Goal: Information Seeking & Learning: Learn about a topic

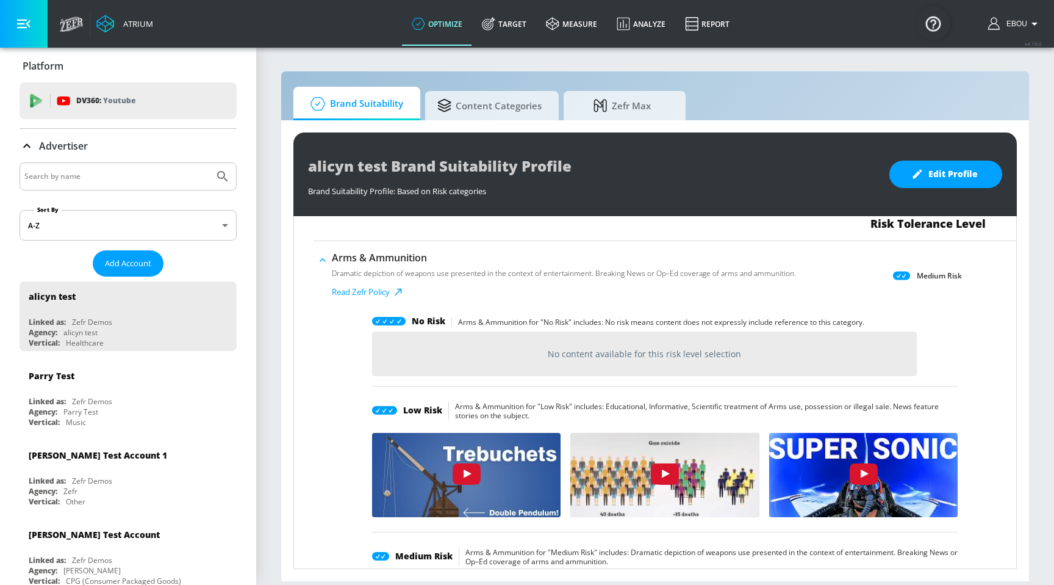
scroll to position [155, 0]
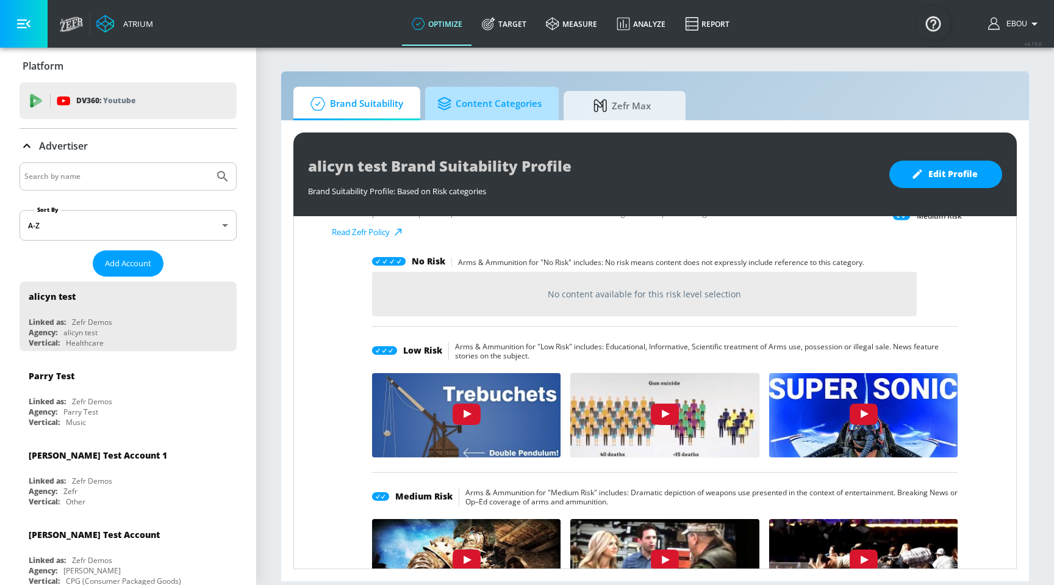
click at [491, 96] on span "Content Categories" at bounding box center [490, 103] width 104 height 29
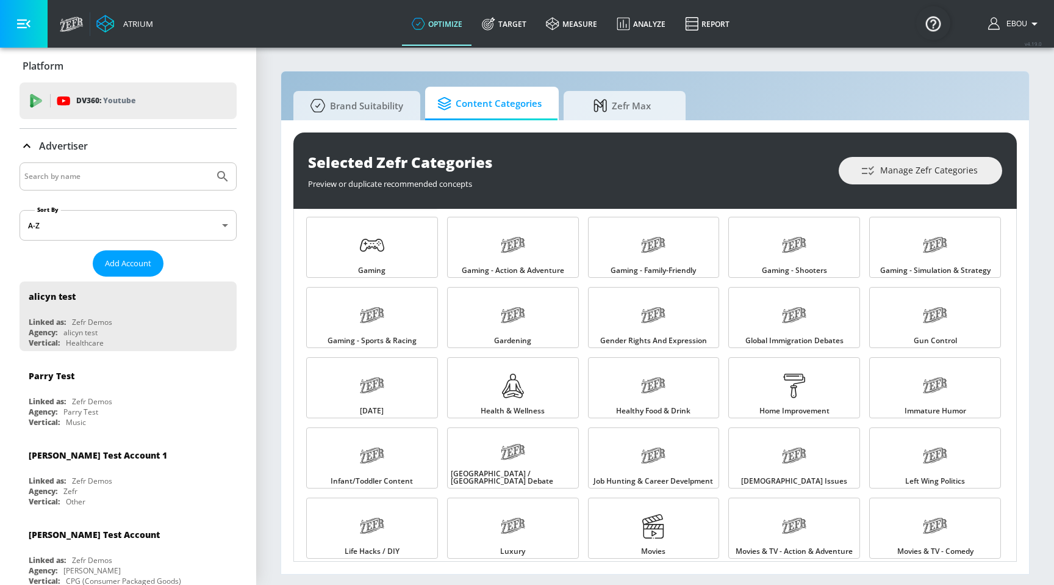
scroll to position [758, 0]
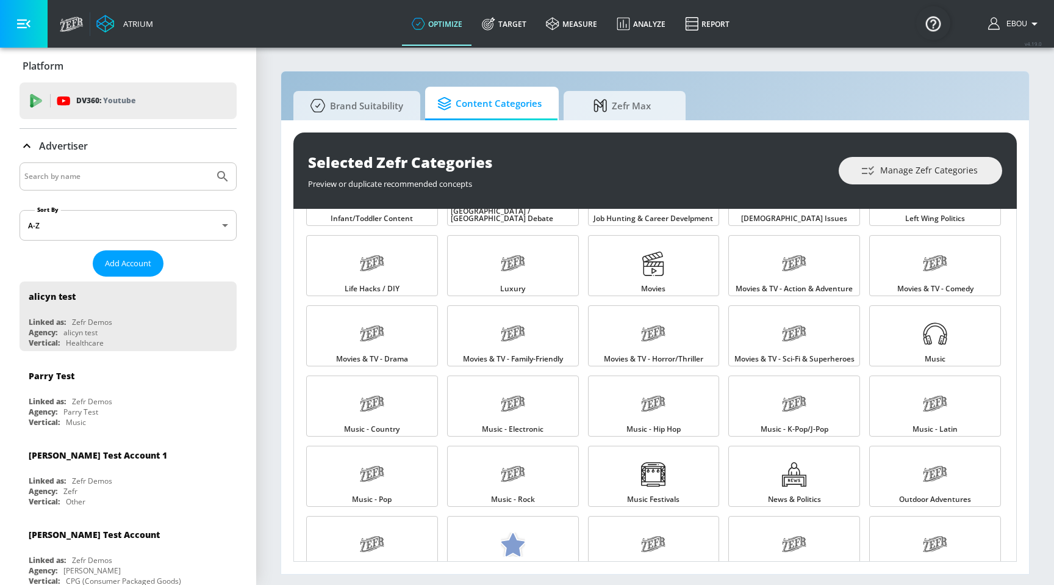
click at [117, 225] on body "Atrium optimize Target measure Analyze Report optimize Target measure Analyze R…" at bounding box center [527, 292] width 1054 height 585
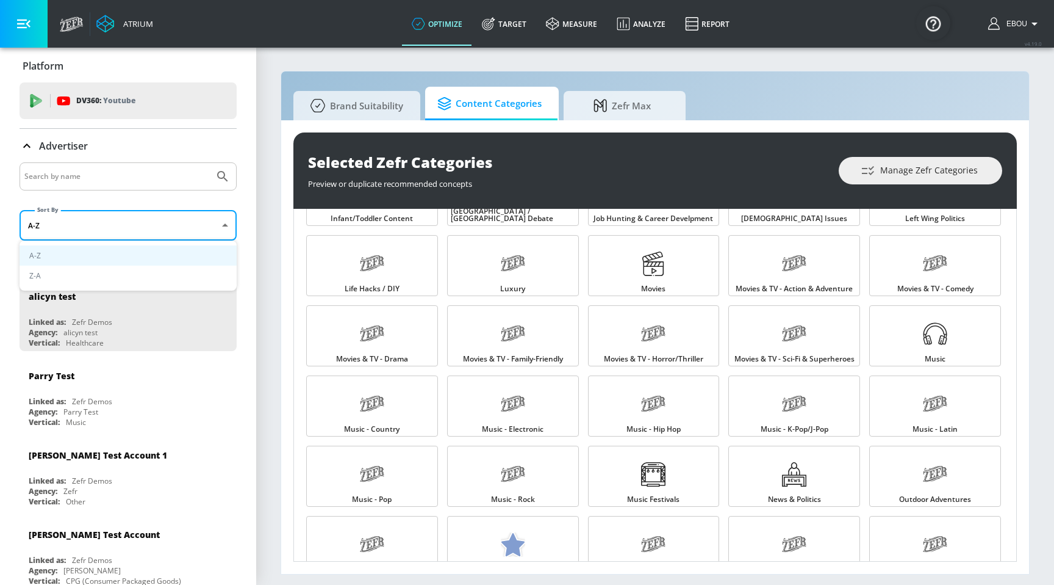
click at [92, 334] on div at bounding box center [527, 292] width 1054 height 585
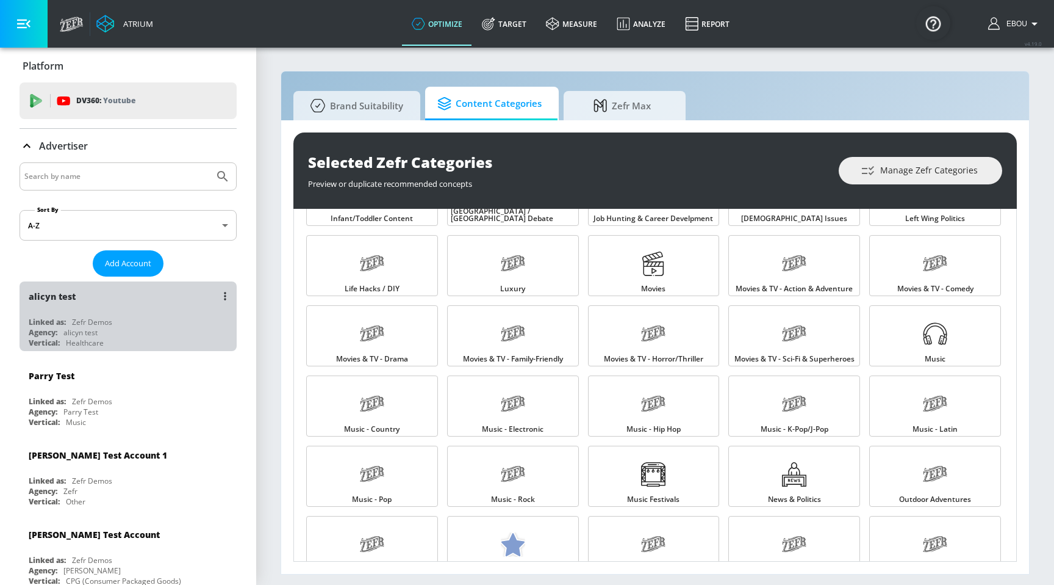
click at [105, 323] on div "Zefr Demos" at bounding box center [92, 322] width 40 height 10
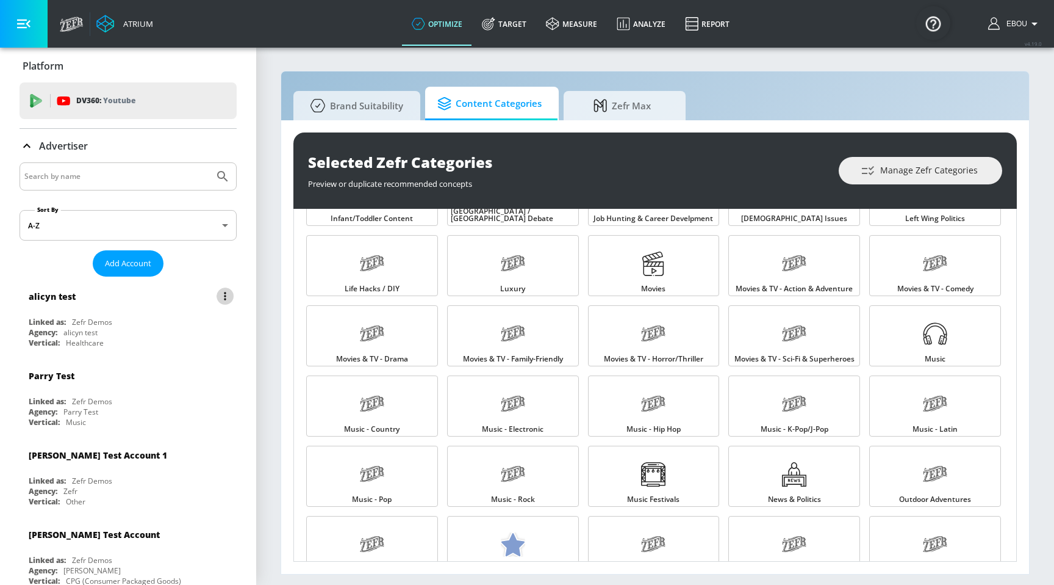
click at [229, 293] on button "list of Advertiser" at bounding box center [225, 295] width 17 height 17
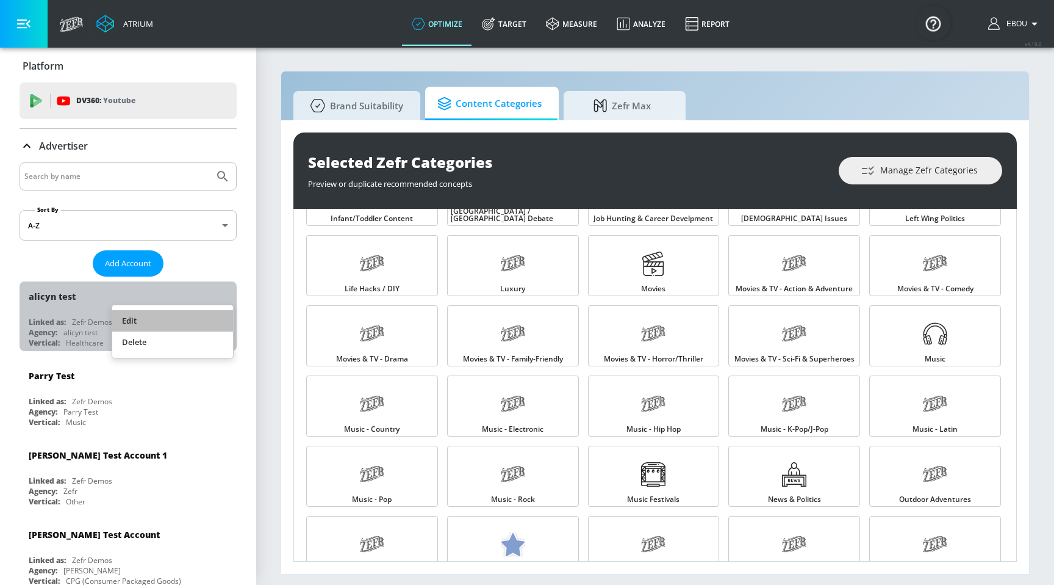
click at [174, 319] on li "Edit" at bounding box center [172, 320] width 121 height 21
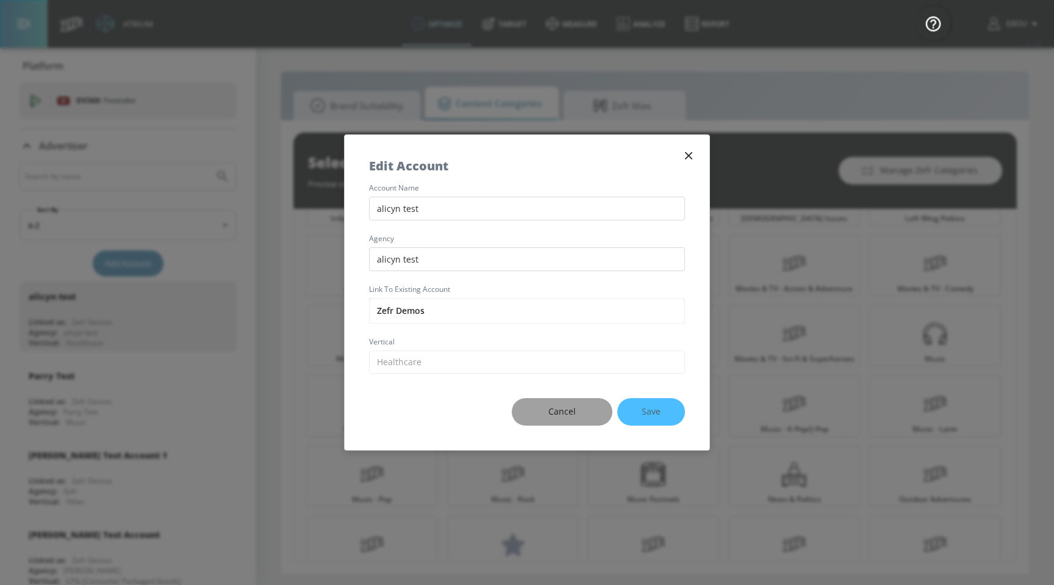
click at [559, 406] on span "Cancel" at bounding box center [562, 411] width 52 height 15
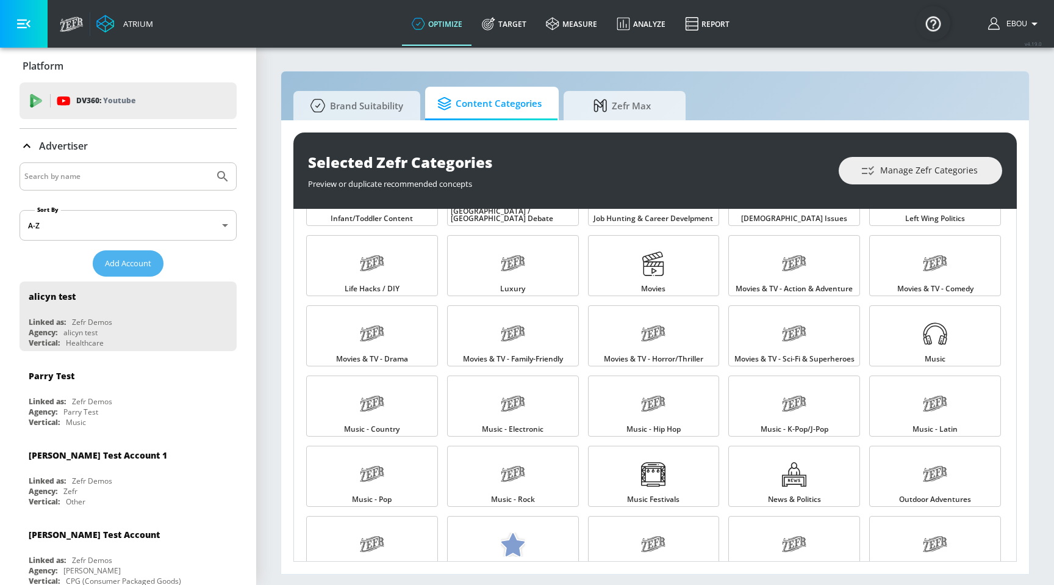
click at [132, 257] on span "Add Account" at bounding box center [128, 263] width 46 height 14
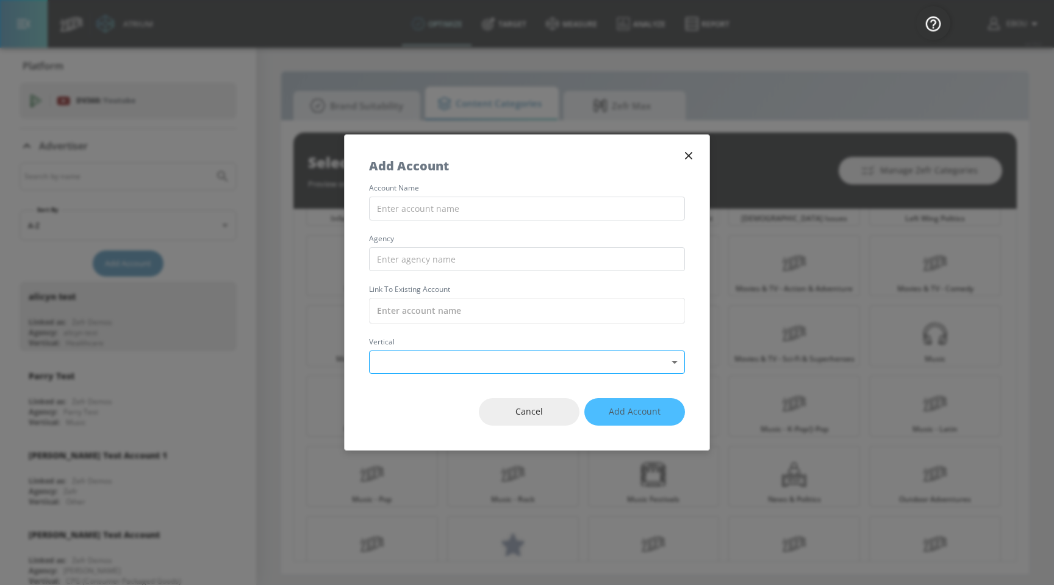
click at [594, 369] on body "Atrium optimize Target measure Analyze Report optimize Target measure Analyze R…" at bounding box center [527, 292] width 1054 height 585
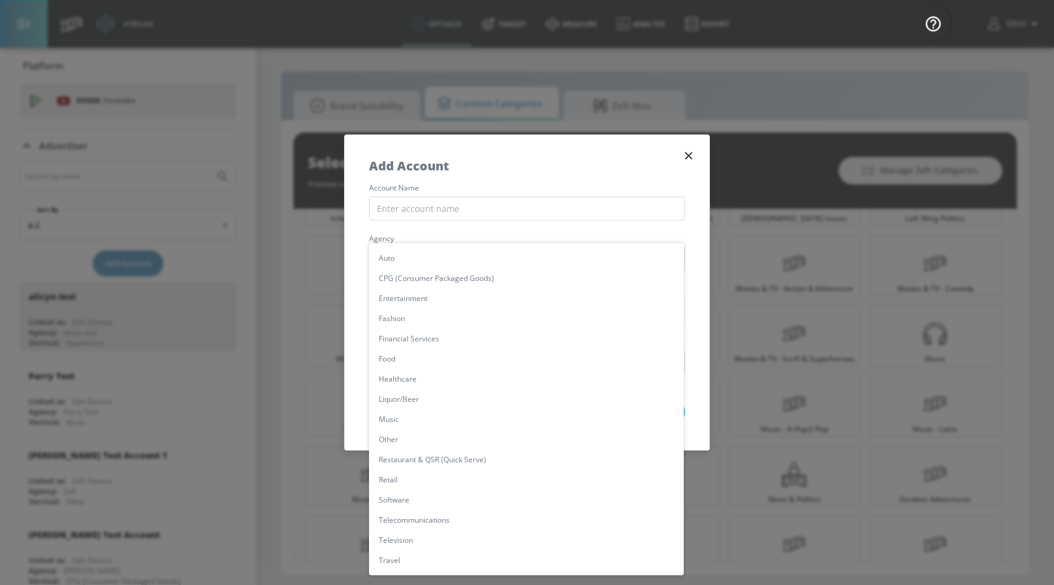
click at [561, 173] on div at bounding box center [527, 292] width 1054 height 585
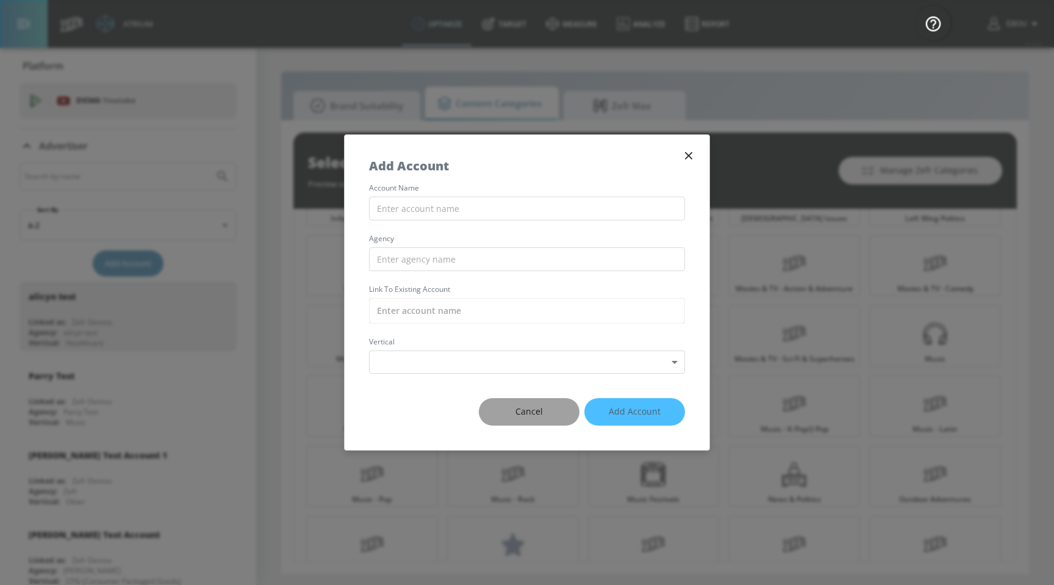
click at [544, 407] on span "Cancel" at bounding box center [529, 411] width 52 height 15
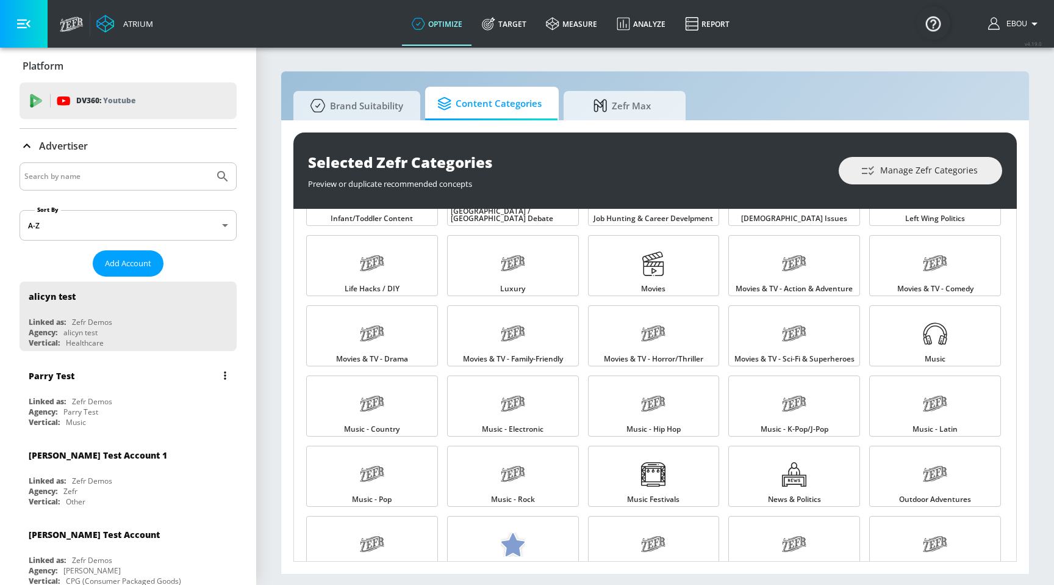
click at [104, 398] on div "Zefr Demos" at bounding box center [92, 401] width 40 height 10
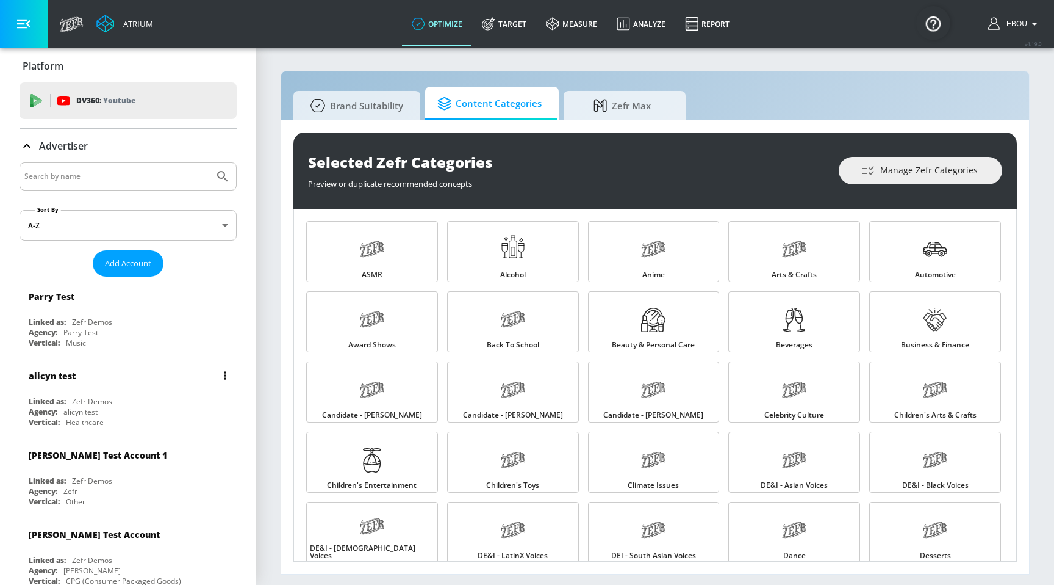
click at [225, 374] on icon "list of Advertiser" at bounding box center [225, 375] width 2 height 8
click at [170, 398] on li "Edit" at bounding box center [172, 399] width 121 height 21
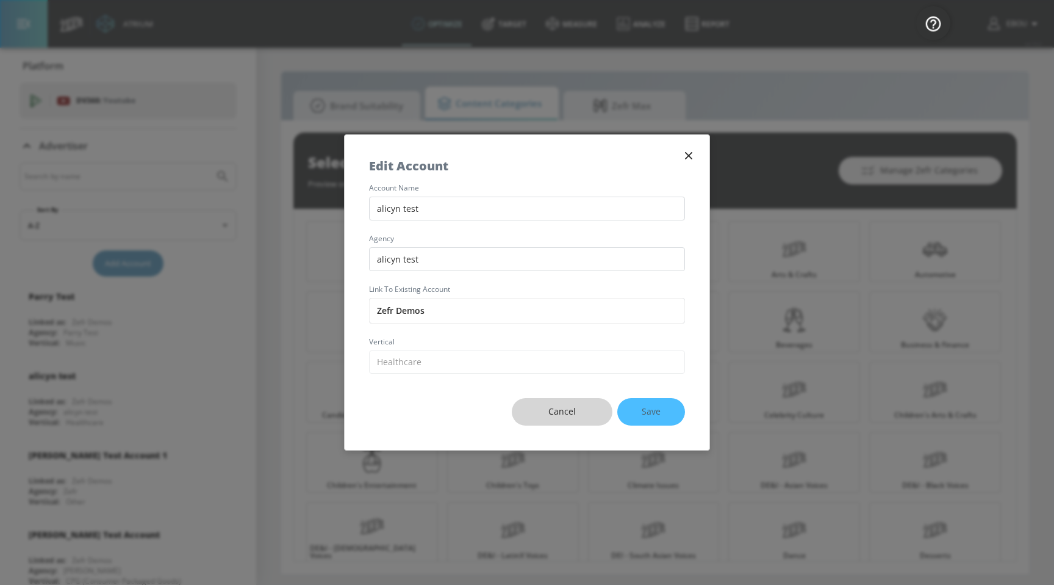
click at [577, 409] on span "Cancel" at bounding box center [562, 411] width 52 height 15
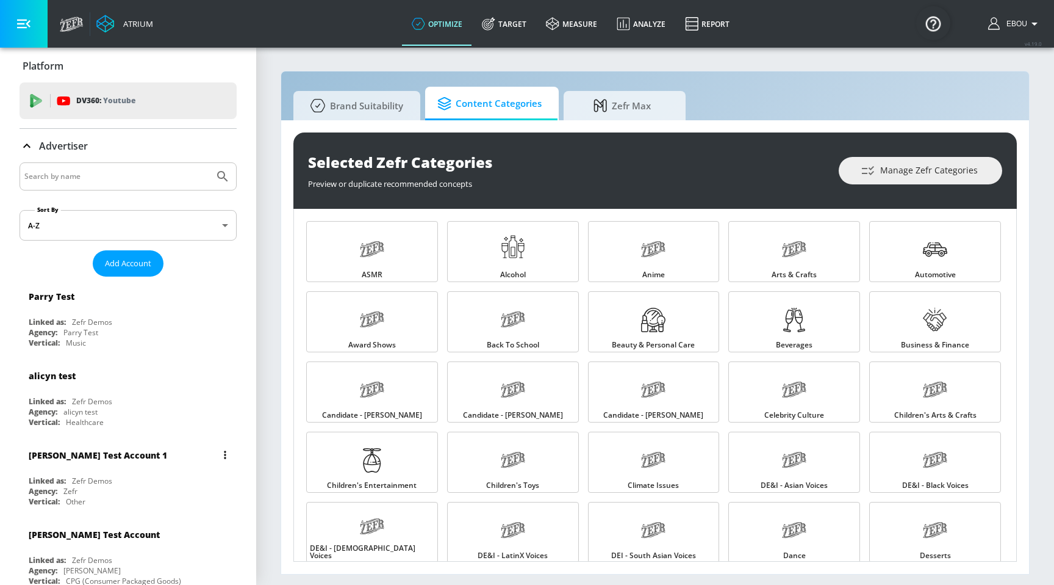
click at [228, 457] on button "list of Advertiser" at bounding box center [225, 454] width 17 height 17
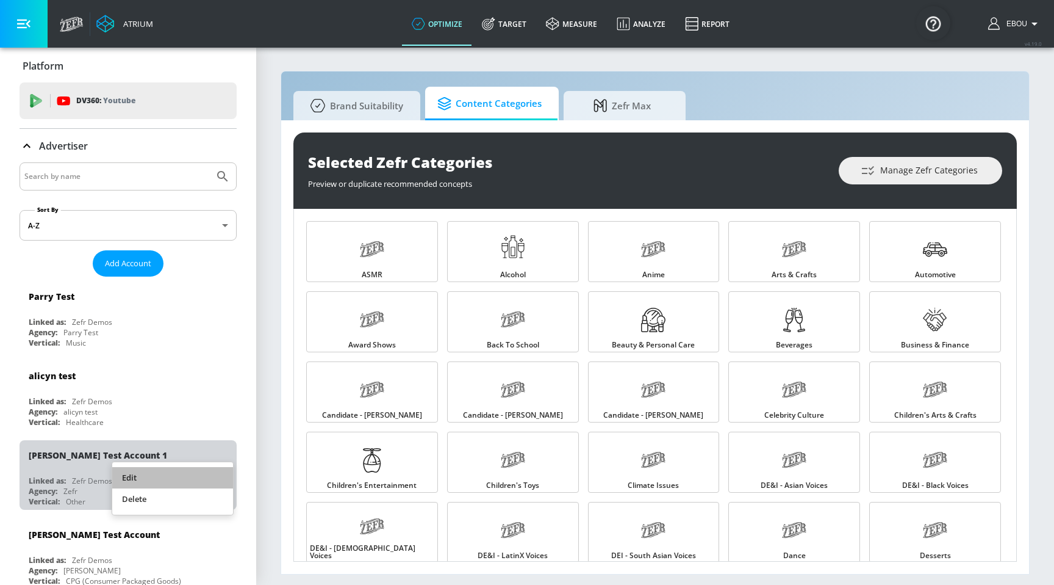
click at [169, 482] on li "Edit" at bounding box center [172, 477] width 121 height 21
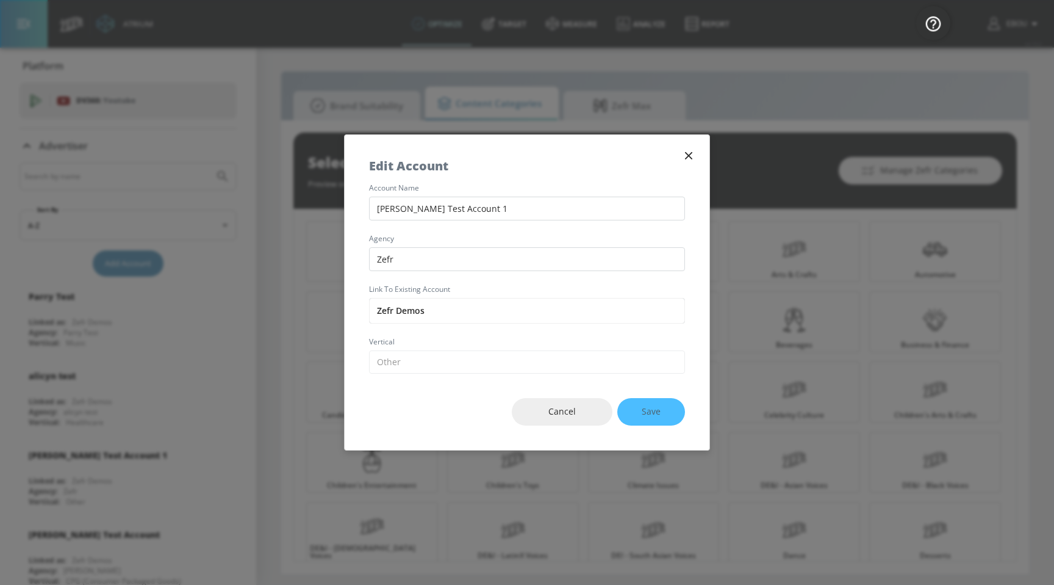
click at [461, 296] on div "account name Aracely Test Account 1 agency Zefr Link to Existing Account Zefr D…" at bounding box center [527, 278] width 365 height 189
click at [464, 315] on input "Zefr Demos" at bounding box center [527, 311] width 316 height 26
click at [459, 374] on div "Cancel Save" at bounding box center [527, 411] width 365 height 76
click at [569, 410] on span "Cancel" at bounding box center [562, 411] width 52 height 15
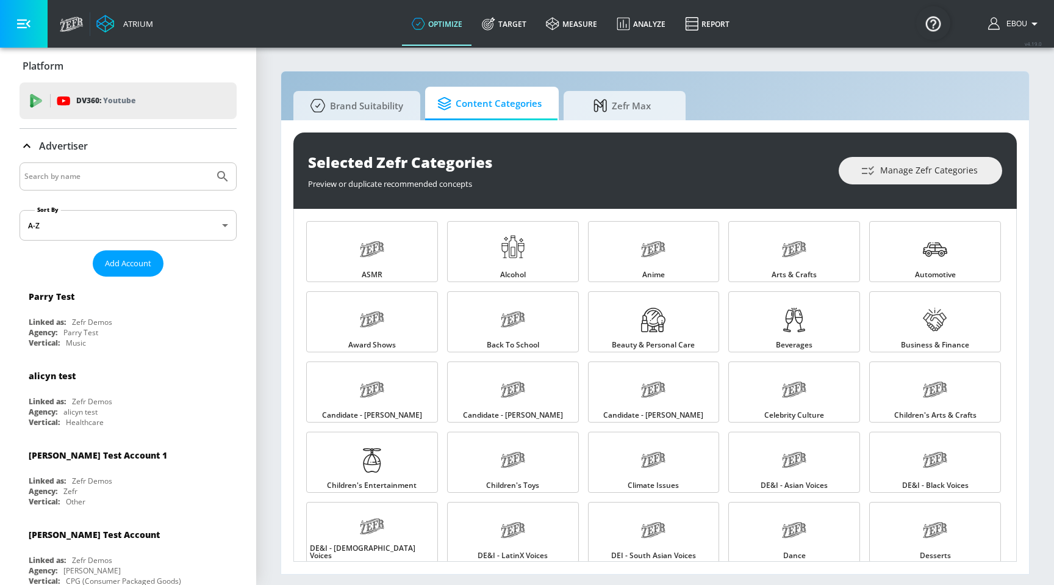
click at [935, 22] on img "Open Resource Center" at bounding box center [934, 23] width 34 height 34
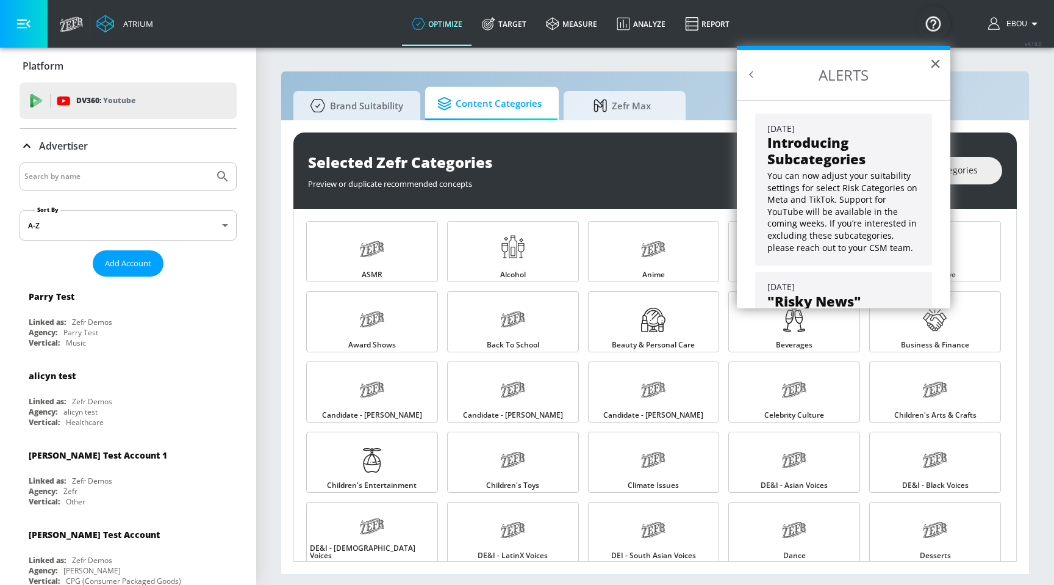
click at [943, 61] on h2 "ALERTS" at bounding box center [844, 75] width 214 height 50
click at [936, 73] on button "×" at bounding box center [936, 64] width 12 height 20
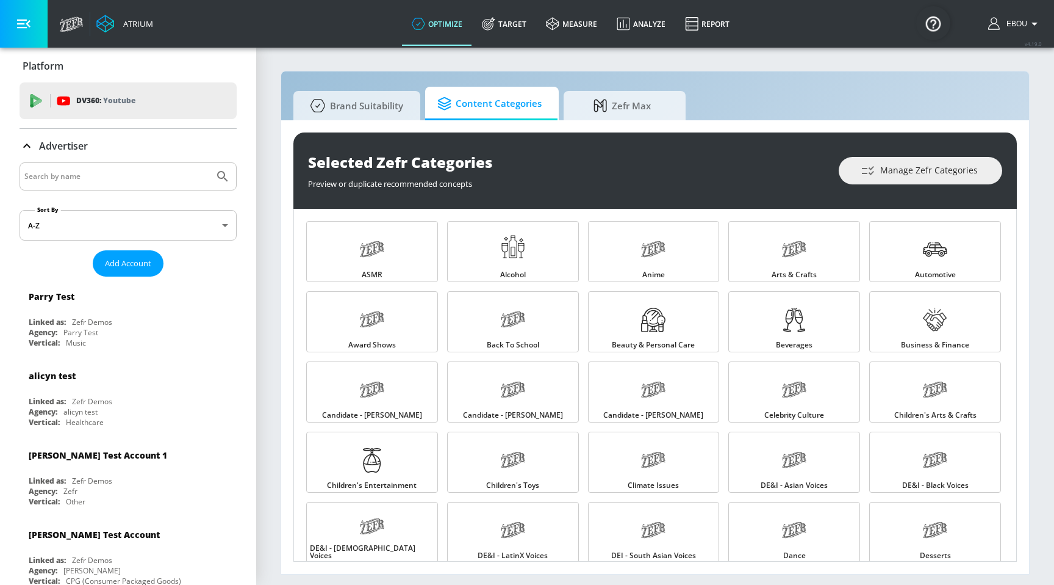
click at [26, 31] on button "button" at bounding box center [24, 24] width 48 height 48
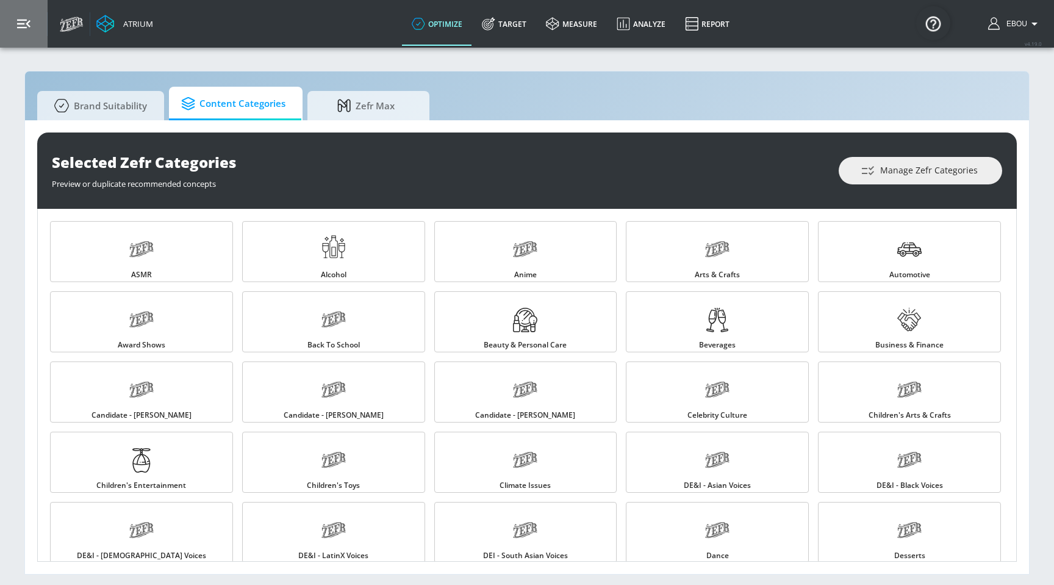
click at [26, 31] on button "button" at bounding box center [24, 24] width 48 height 48
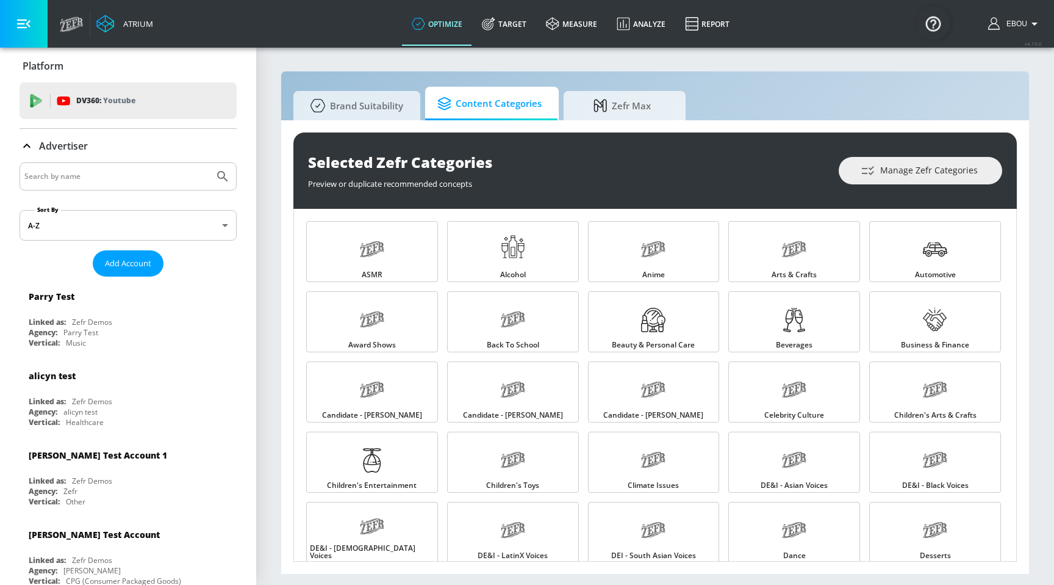
click at [79, 28] on icon at bounding box center [72, 23] width 24 height 15
click at [605, 102] on icon at bounding box center [600, 103] width 13 height 13
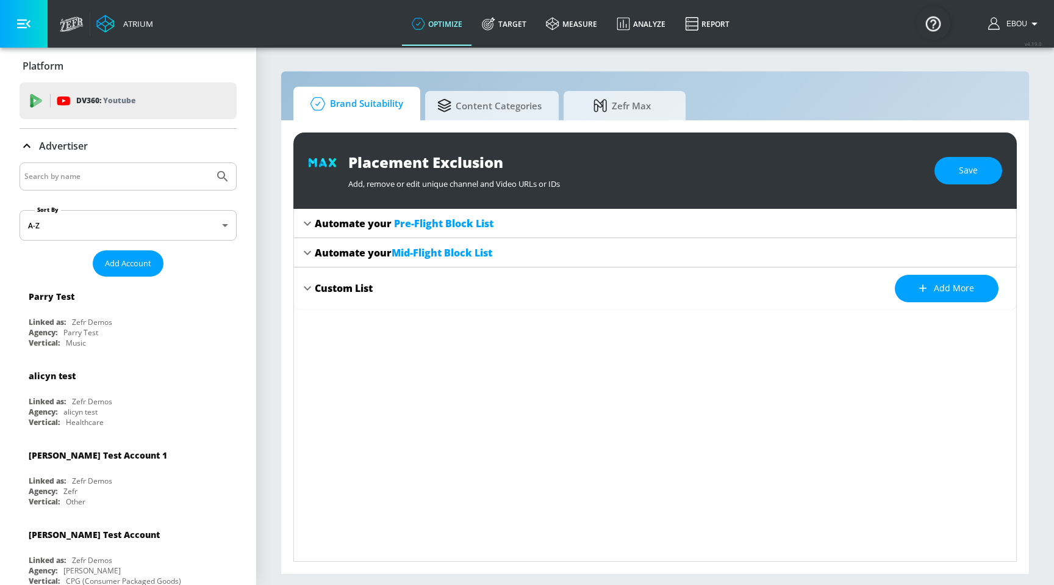
click at [340, 98] on span "Brand Suitability" at bounding box center [355, 103] width 98 height 29
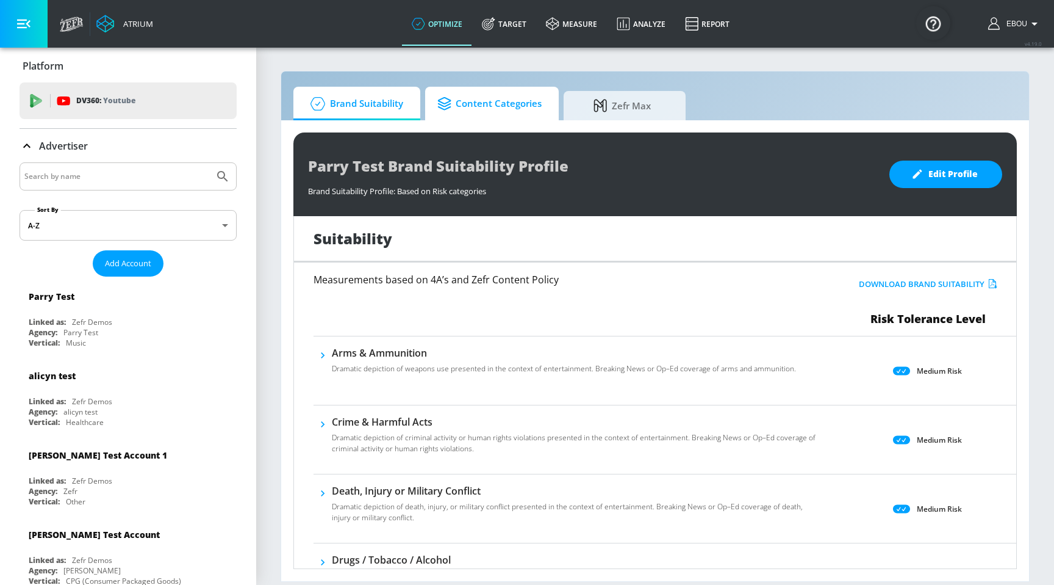
click at [504, 114] on span "Content Categories" at bounding box center [490, 103] width 104 height 29
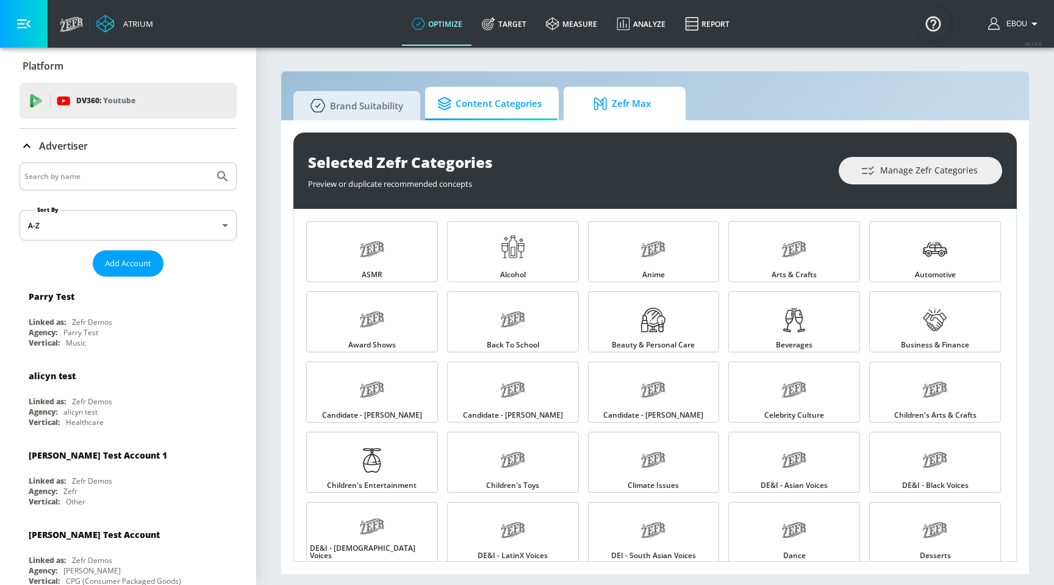
click at [618, 103] on span "Zefr Max" at bounding box center [622, 103] width 93 height 29
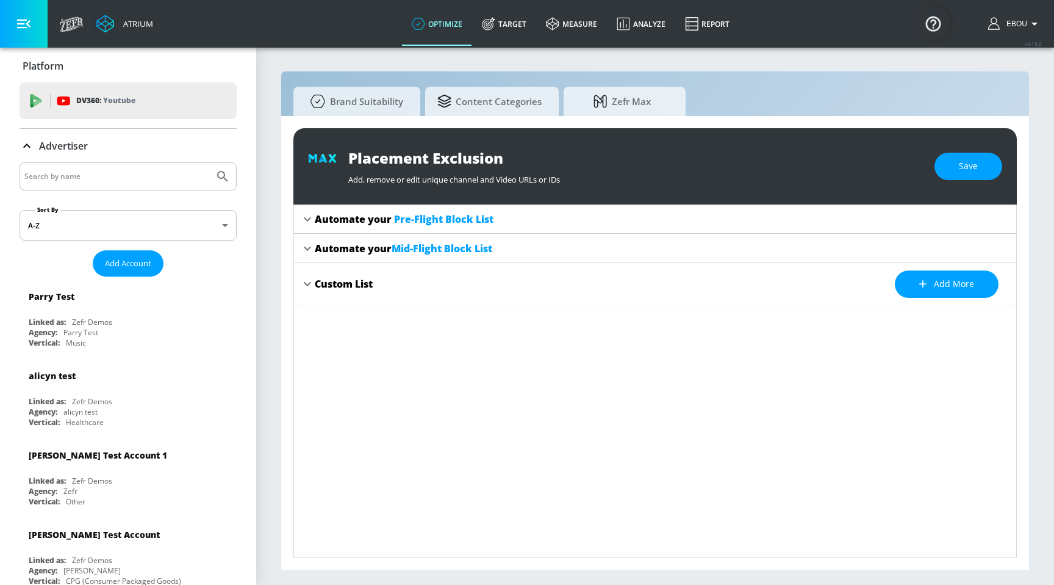
click at [330, 220] on div "Automate your Pre-Flight Block List" at bounding box center [404, 218] width 179 height 13
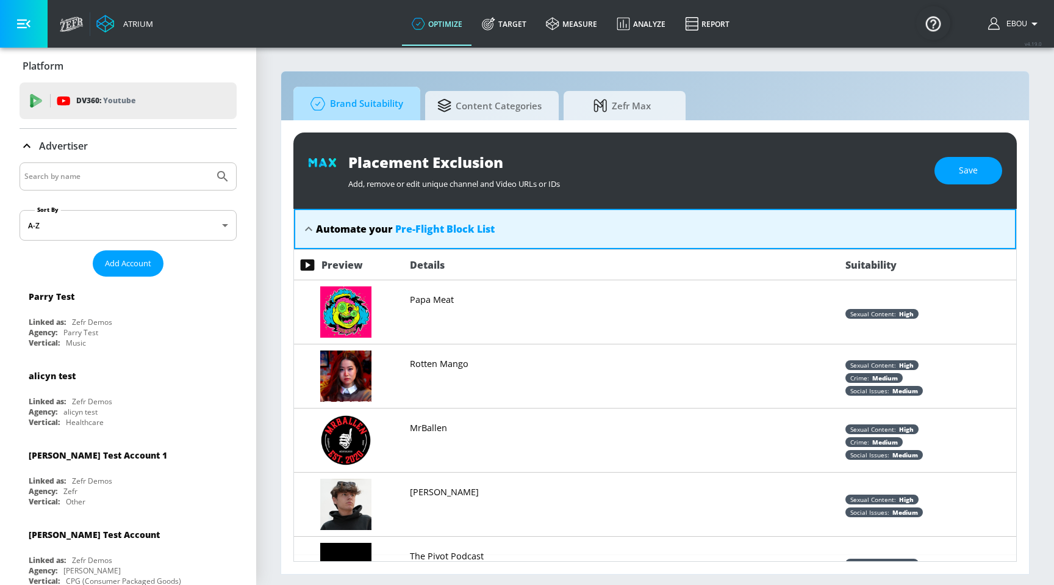
click at [356, 105] on span "Brand Suitability" at bounding box center [355, 103] width 98 height 29
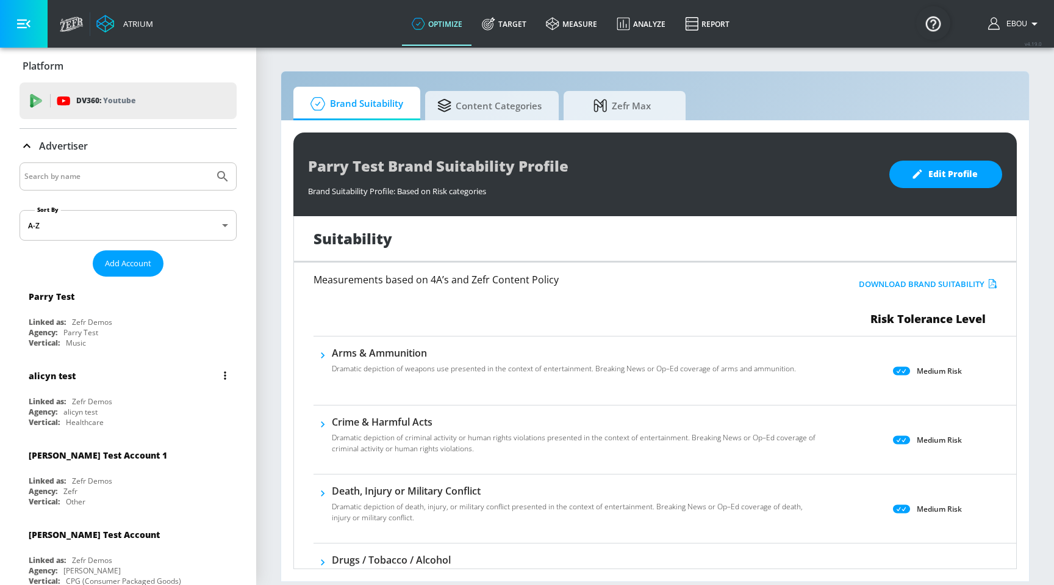
click at [97, 392] on div "alicyn test Linked as: Zefr Demos Agency: alicyn test Vertical: Healthcare" at bounding box center [128, 396] width 217 height 70
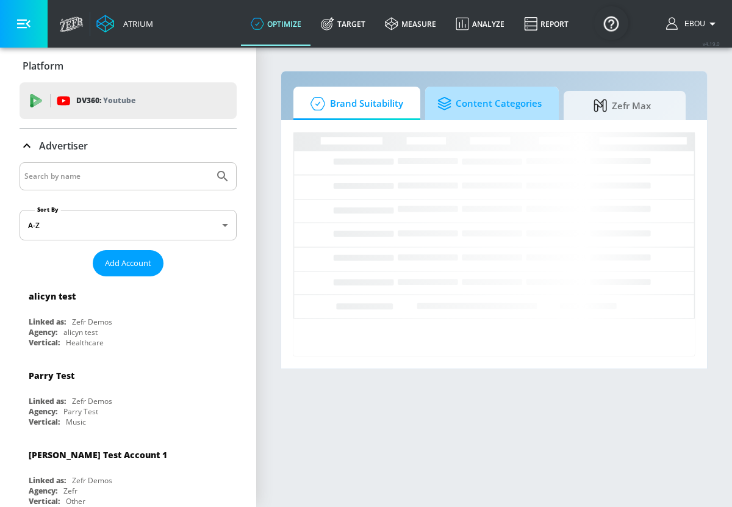
click at [460, 111] on span "Content Categories" at bounding box center [490, 103] width 104 height 29
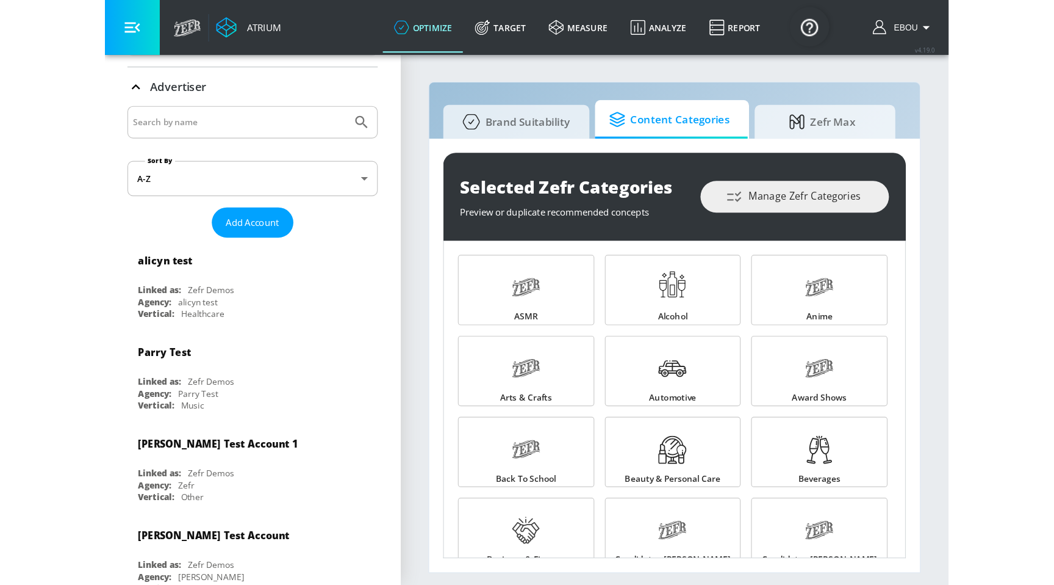
scroll to position [79, 0]
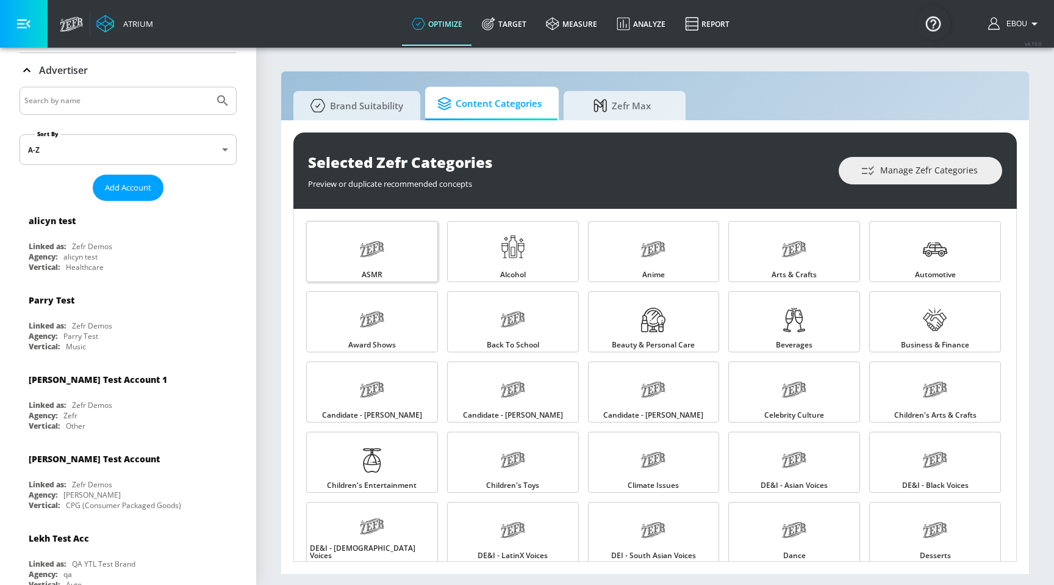
click at [407, 259] on link "ASMR" at bounding box center [372, 251] width 132 height 61
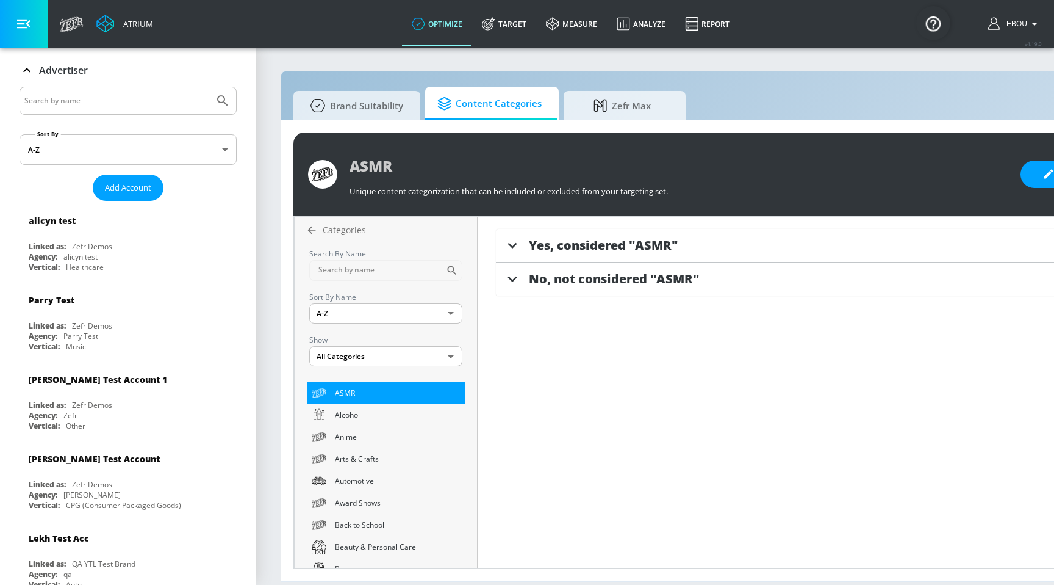
click at [135, 24] on div "Atrium" at bounding box center [135, 23] width 35 height 11
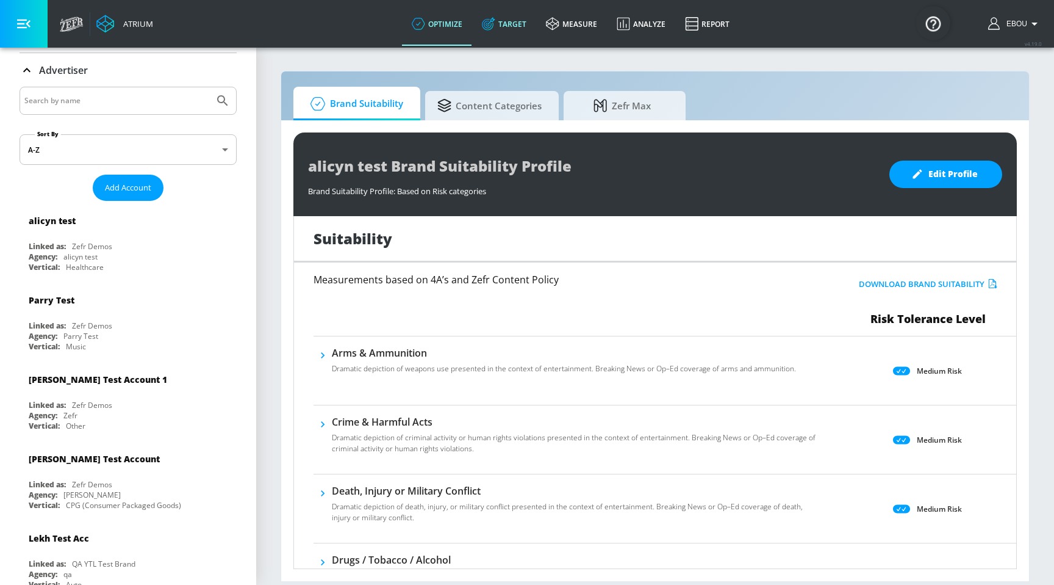
click at [516, 31] on link "Target" at bounding box center [504, 24] width 64 height 44
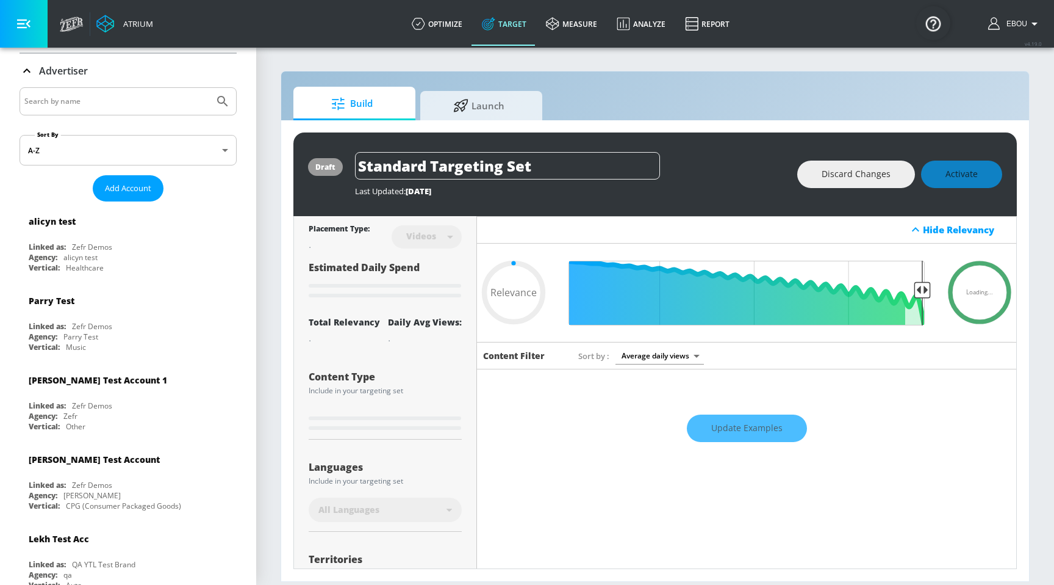
type input "0.59"
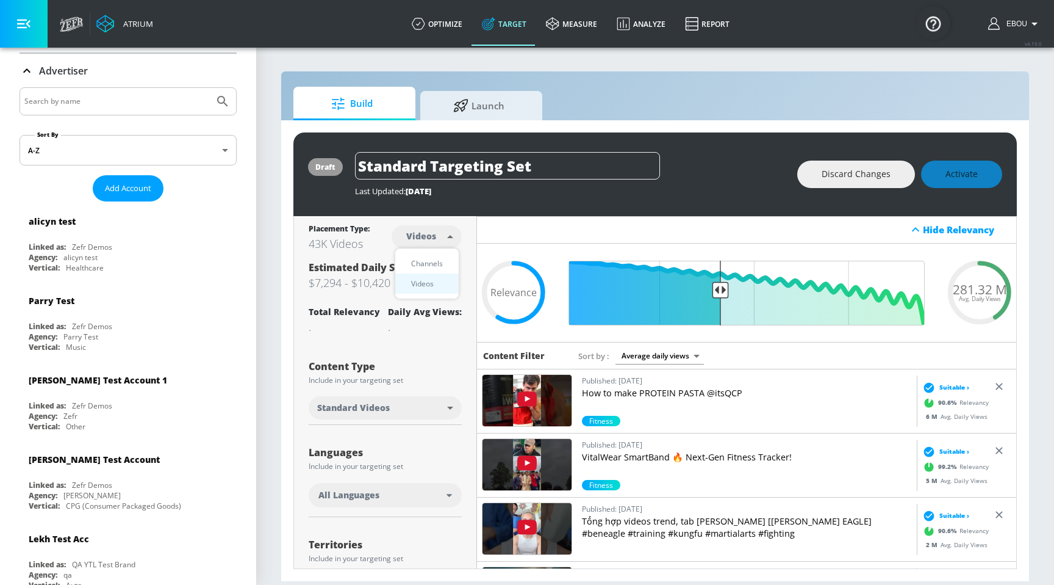
click at [440, 239] on body "Atrium optimize Target measure Analyze Report optimize Target measure Analyze R…" at bounding box center [527, 292] width 1054 height 585
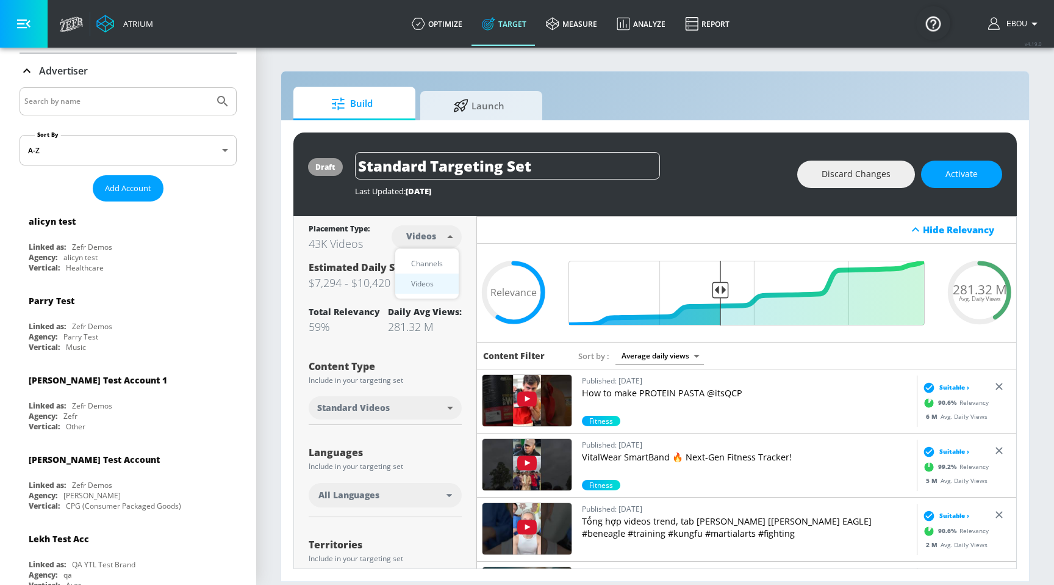
click at [489, 63] on div at bounding box center [527, 292] width 1054 height 585
click at [482, 106] on span "Launch" at bounding box center [479, 103] width 93 height 29
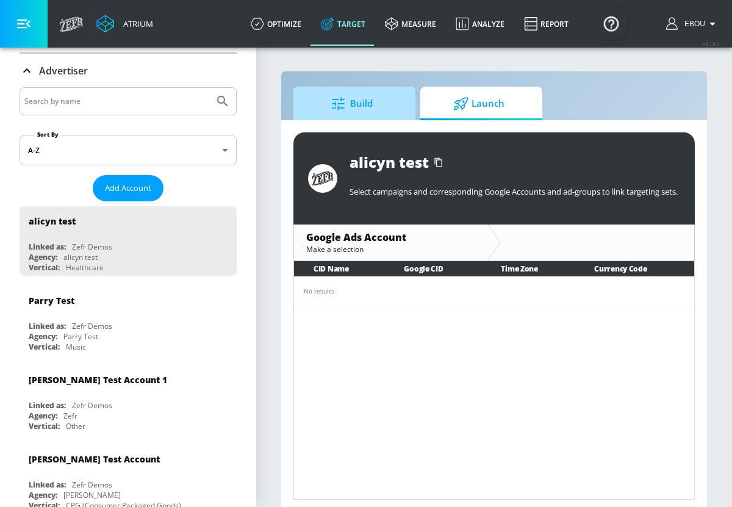
click at [403, 112] on link "Build" at bounding box center [355, 104] width 122 height 34
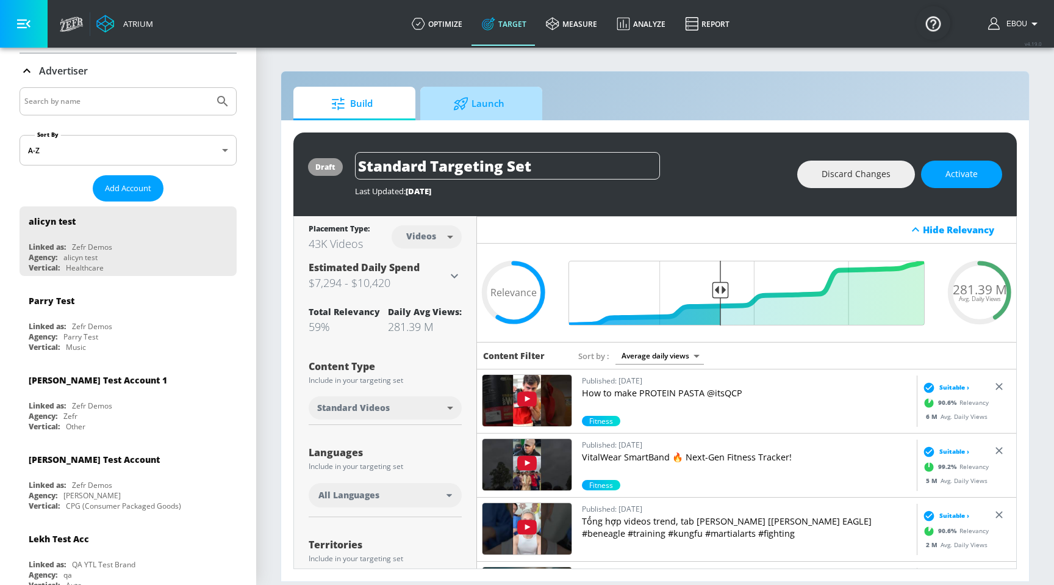
click at [477, 116] on span "Launch" at bounding box center [479, 103] width 93 height 29
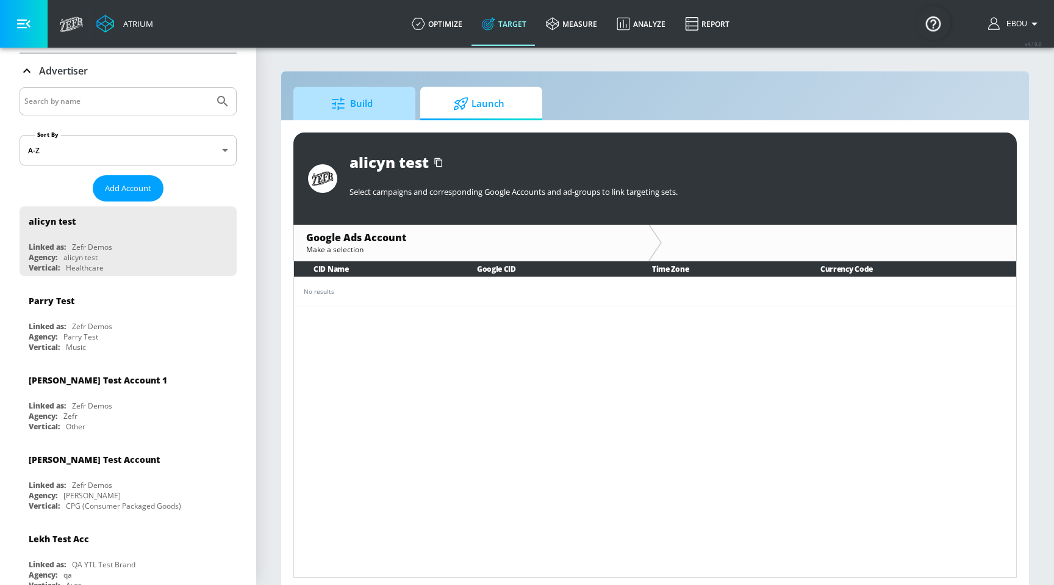
click at [373, 96] on span "Build" at bounding box center [352, 103] width 93 height 29
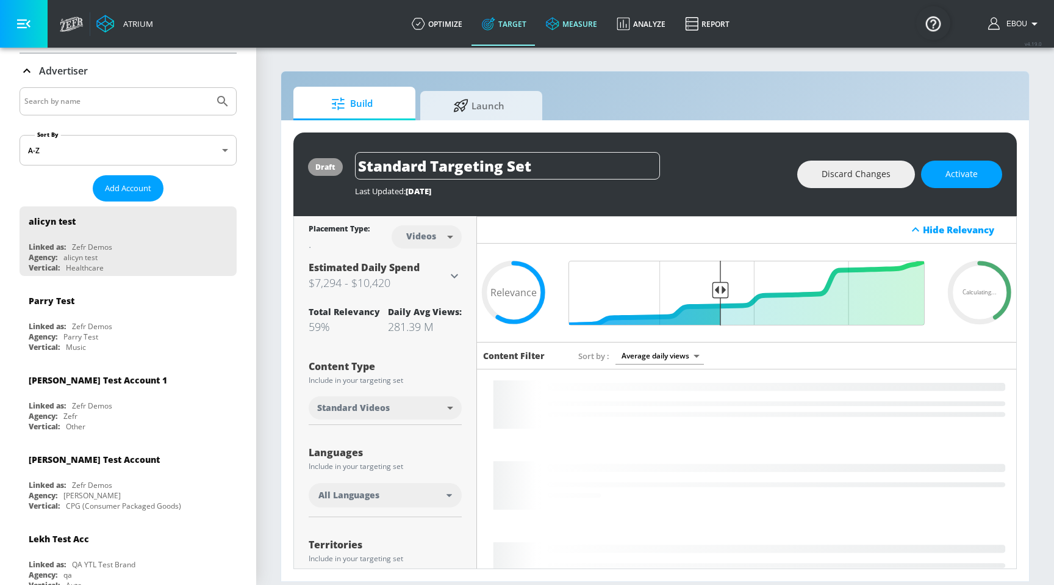
click at [578, 21] on link "measure" at bounding box center [571, 24] width 71 height 44
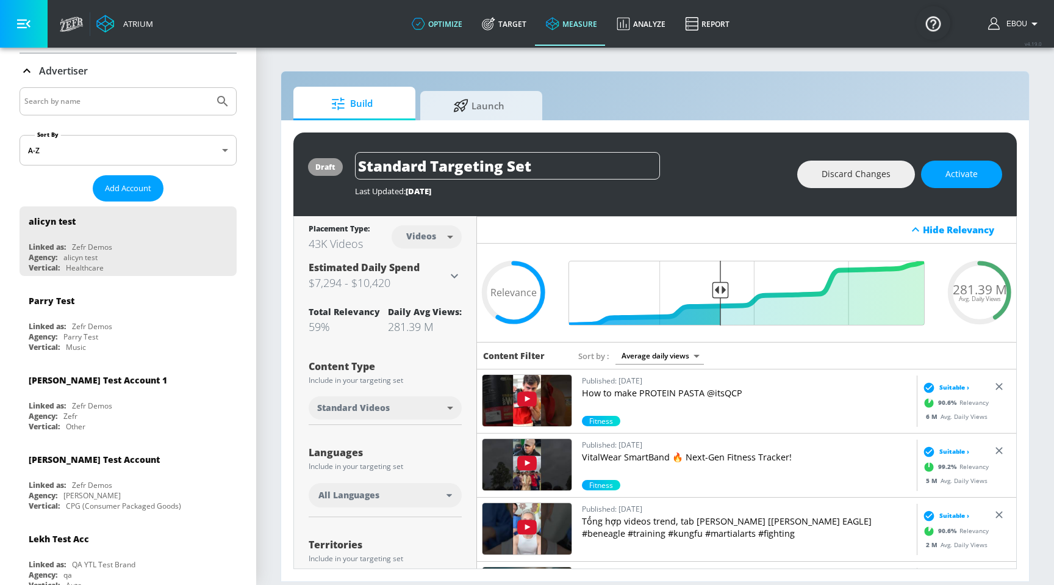
click at [457, 32] on link "optimize" at bounding box center [437, 24] width 70 height 44
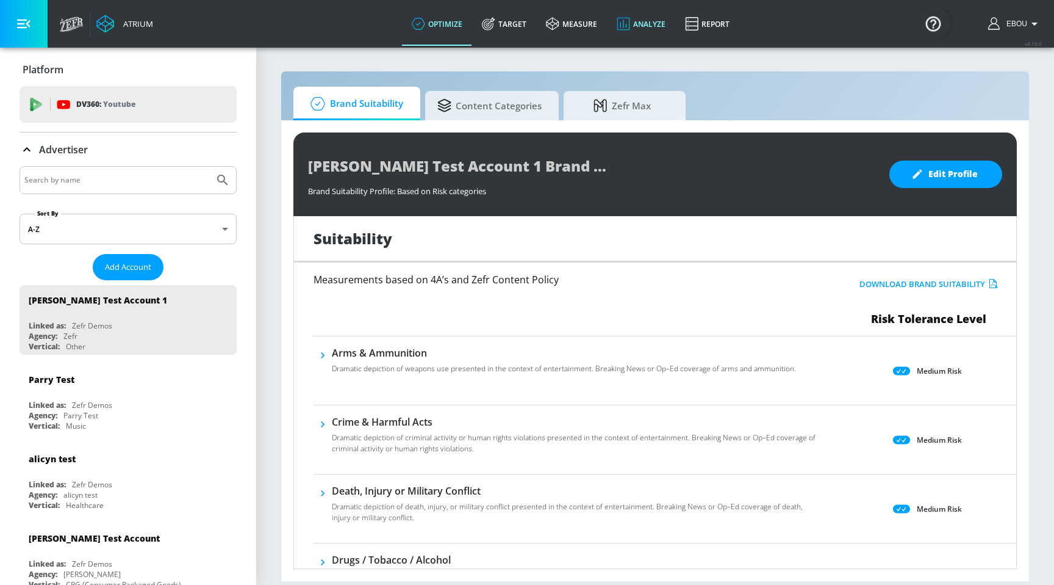
click at [640, 18] on link "Analyze" at bounding box center [641, 24] width 68 height 44
click at [470, 96] on span "Content Categories" at bounding box center [490, 105] width 104 height 29
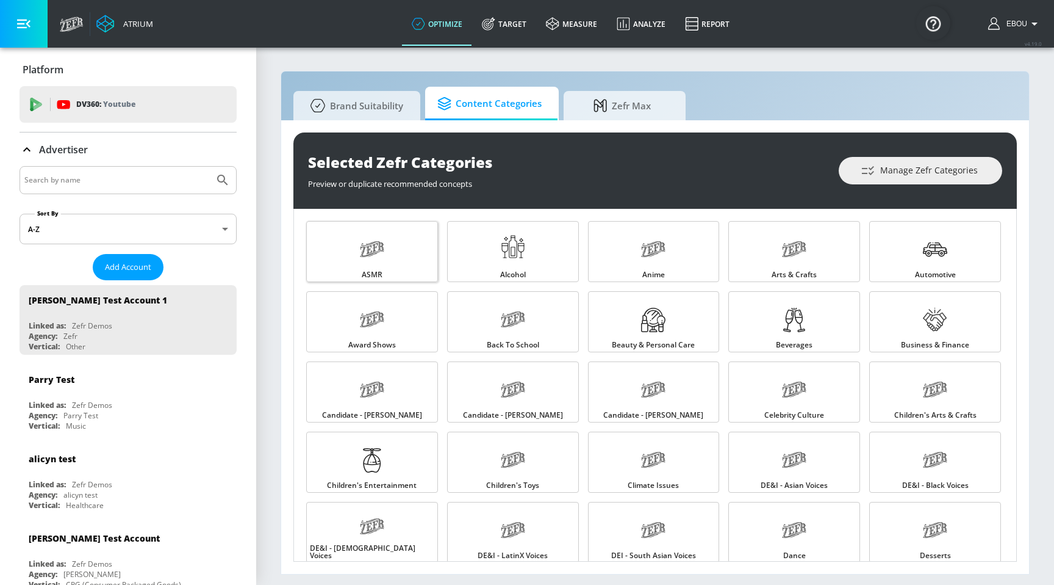
click at [407, 259] on link "ASMR" at bounding box center [372, 251] width 132 height 61
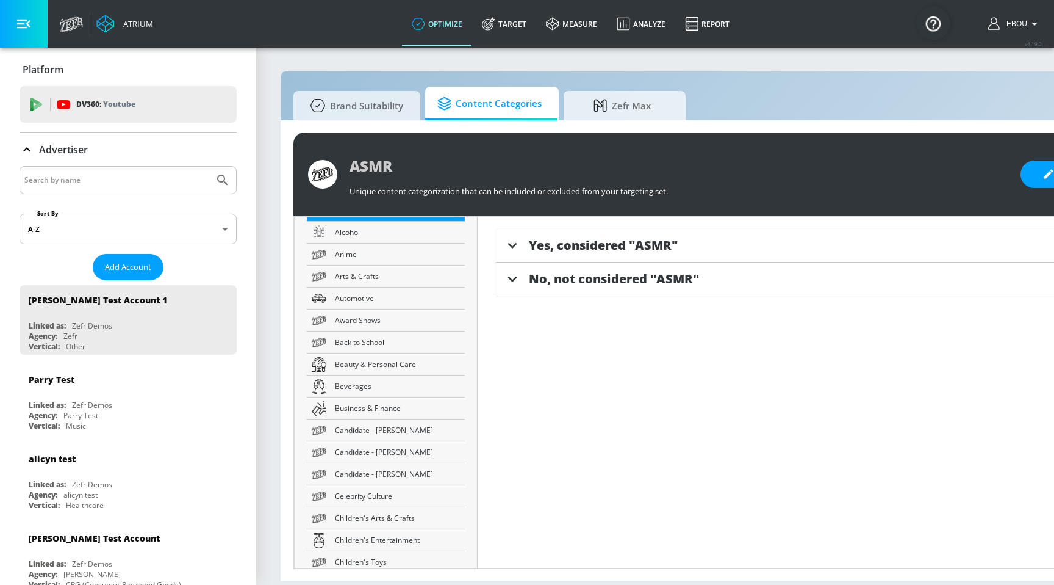
scroll to position [186, 0]
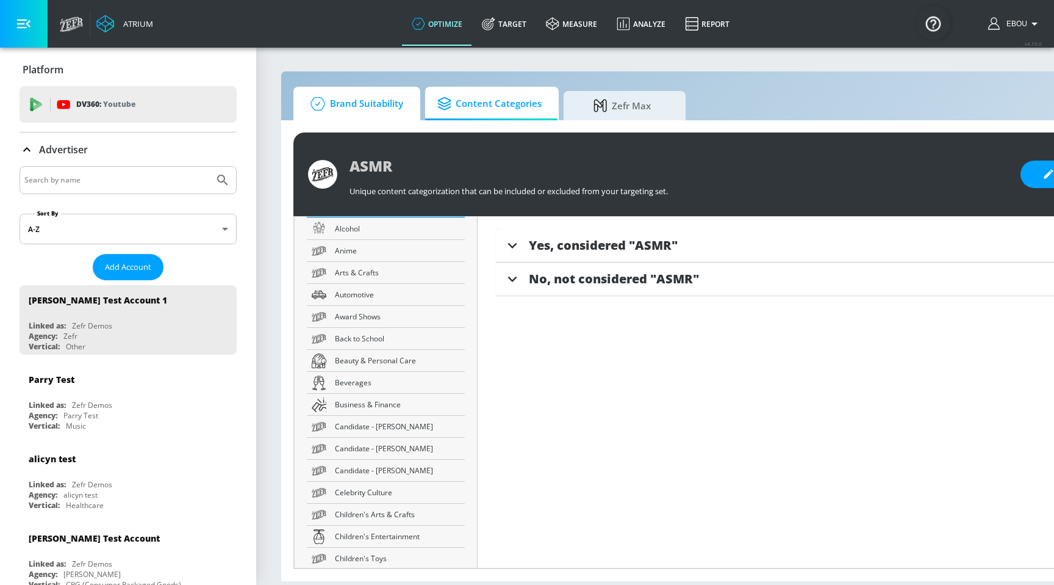
click at [359, 102] on span "Brand Suitability" at bounding box center [355, 103] width 98 height 29
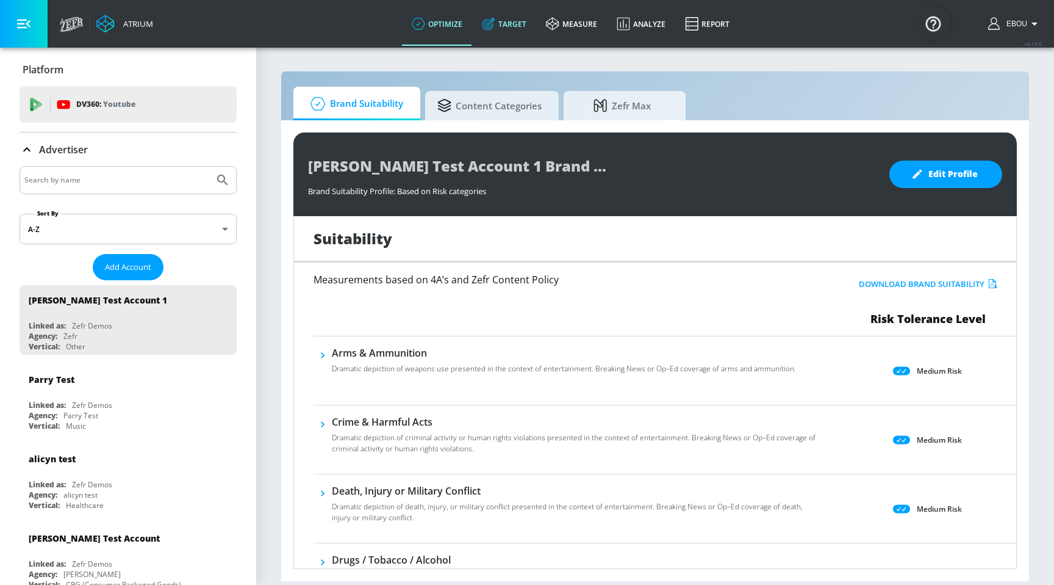
click at [517, 31] on link "Target" at bounding box center [504, 24] width 64 height 44
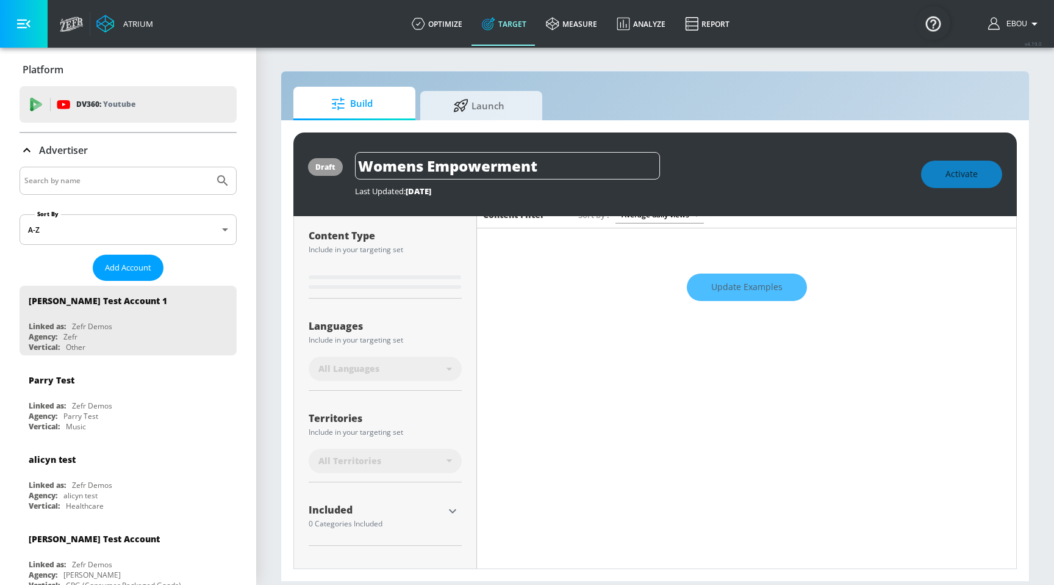
scroll to position [166, 0]
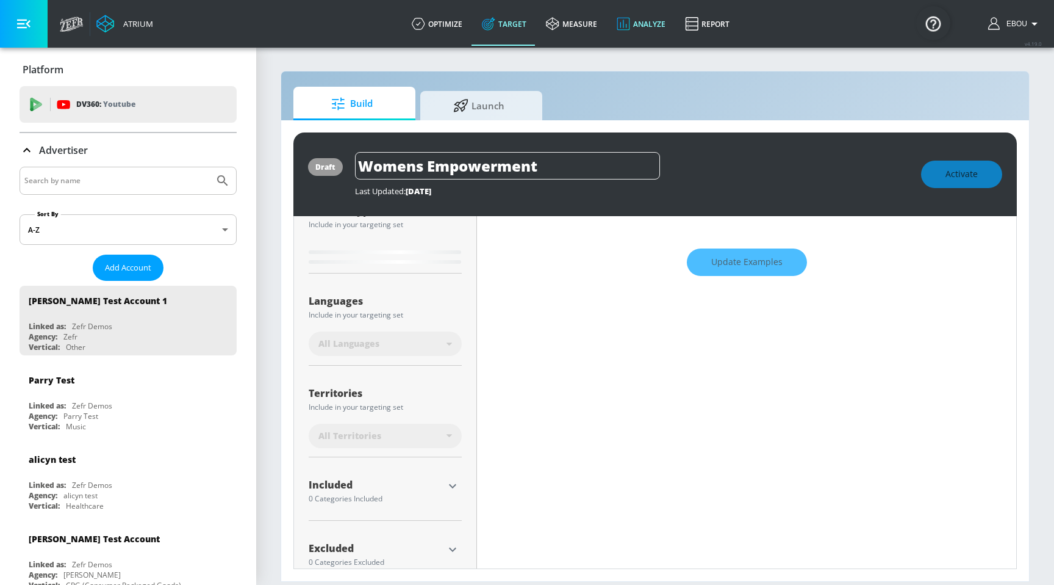
click at [640, 24] on link "Analyze" at bounding box center [641, 24] width 68 height 44
click at [725, 31] on link "Report" at bounding box center [708, 24] width 64 height 44
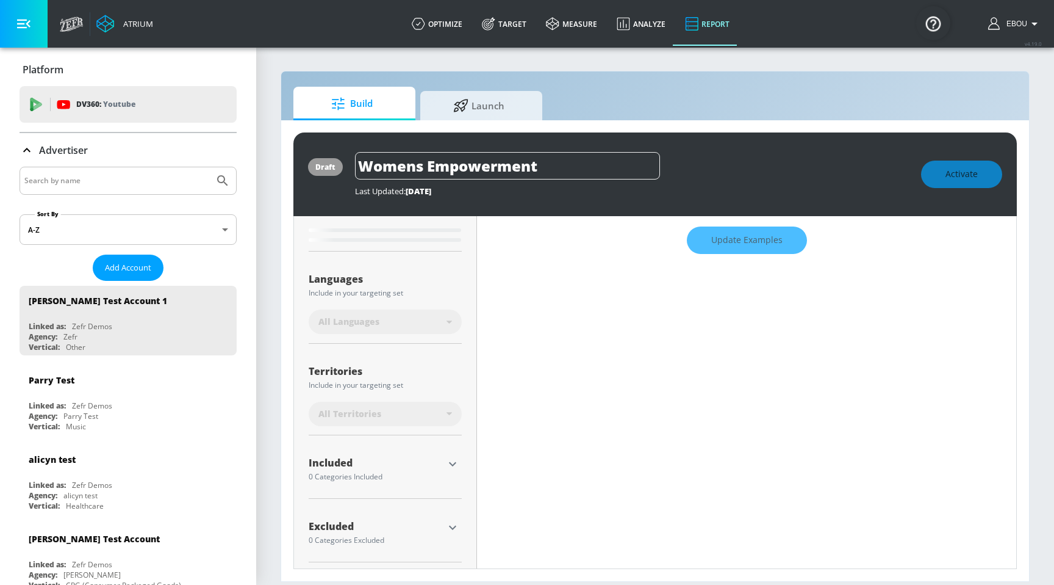
type input "0.6"
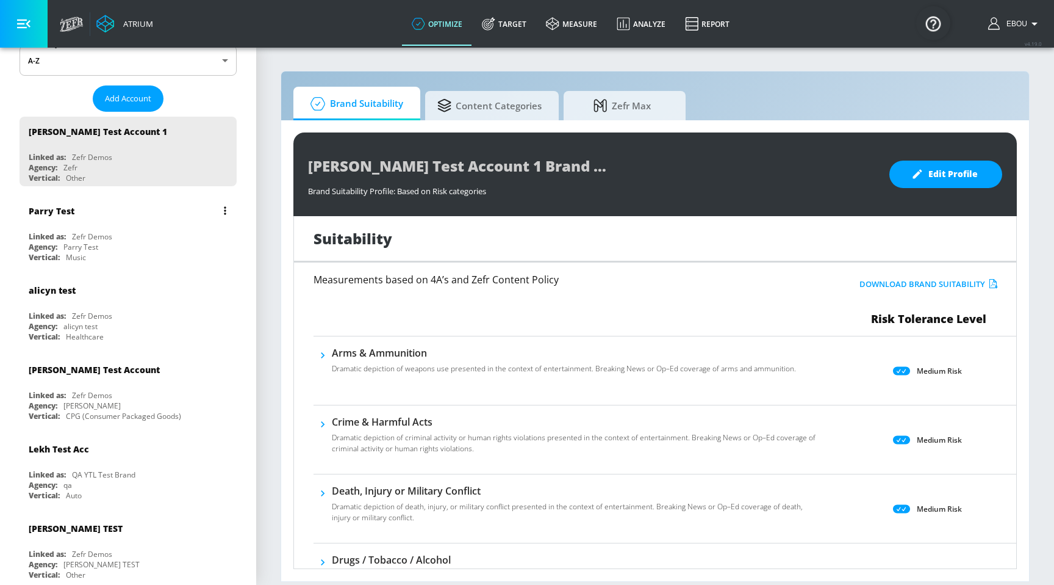
scroll to position [190, 0]
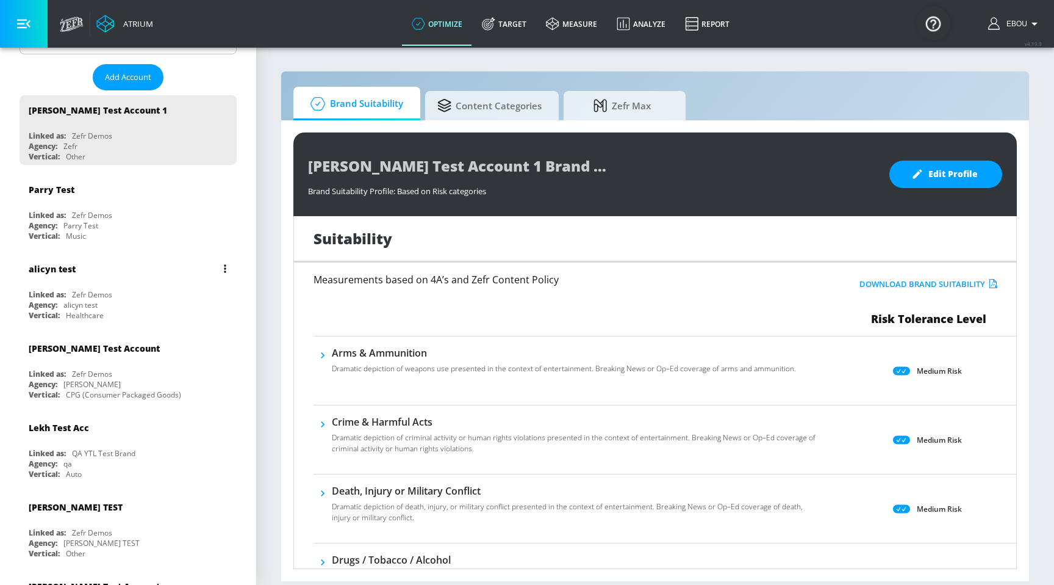
click at [109, 306] on div "Agency: alicyn test" at bounding box center [131, 305] width 205 height 10
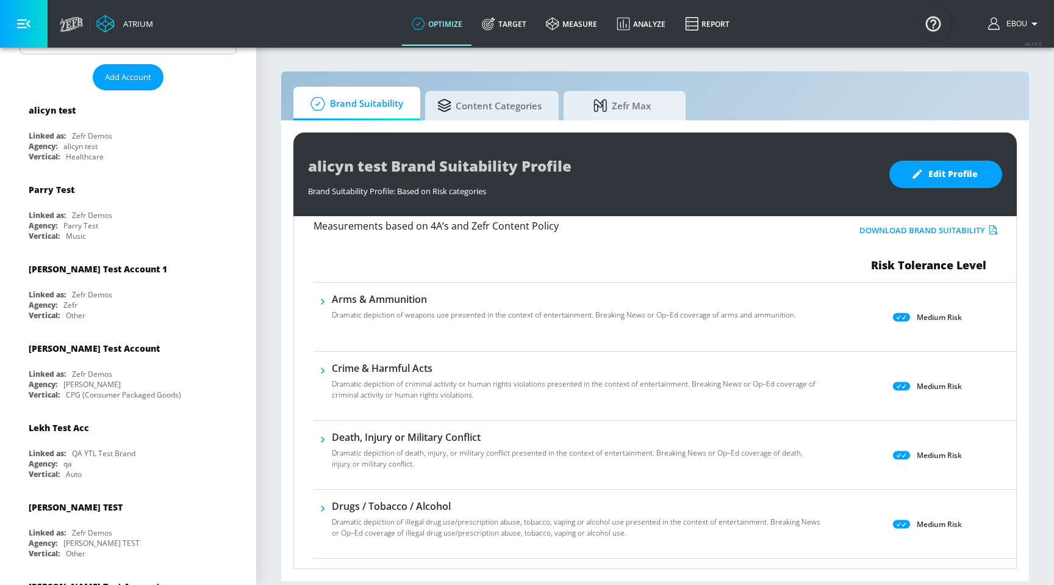
scroll to position [71, 0]
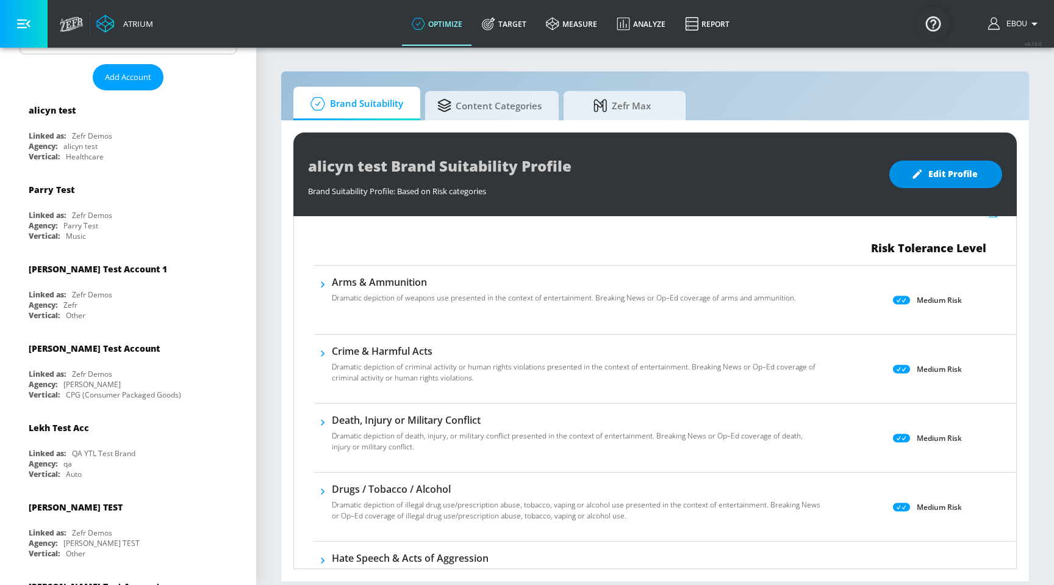
click at [964, 179] on span "Edit Profile" at bounding box center [946, 174] width 64 height 15
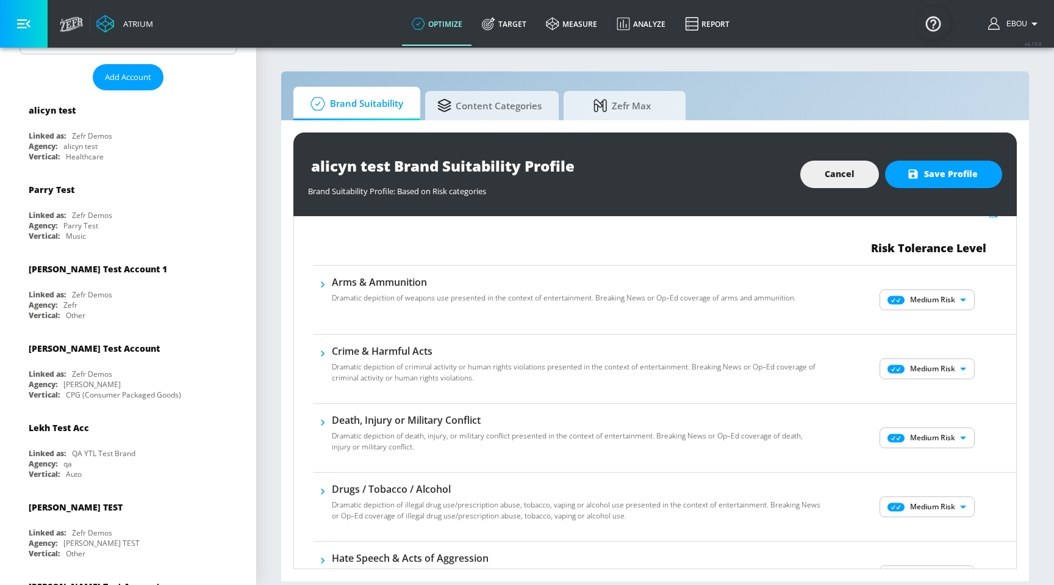
click at [526, 162] on input "alicyn test Brand Suitability Profile" at bounding box center [460, 165] width 305 height 27
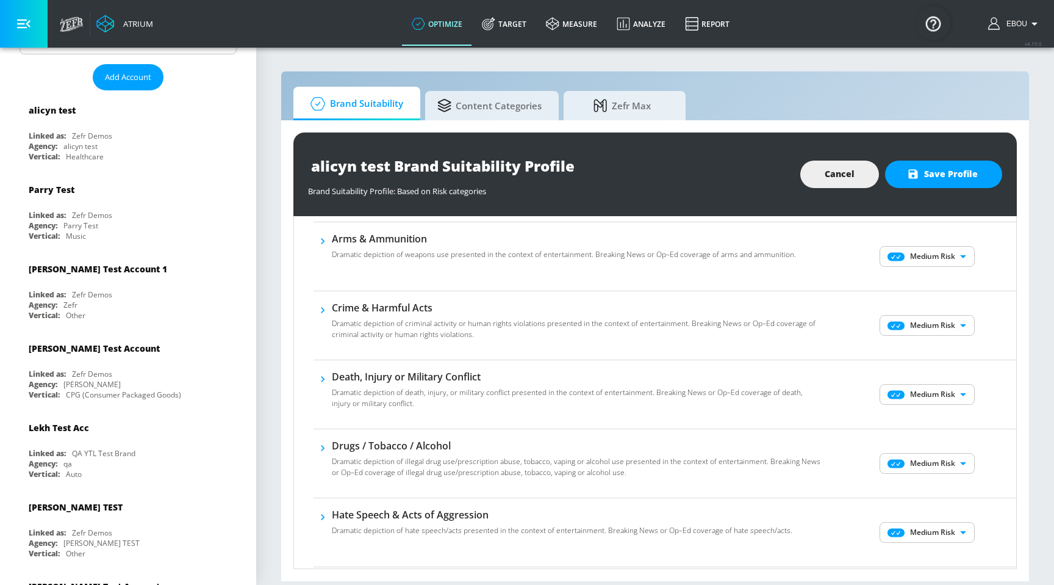
scroll to position [132, 0]
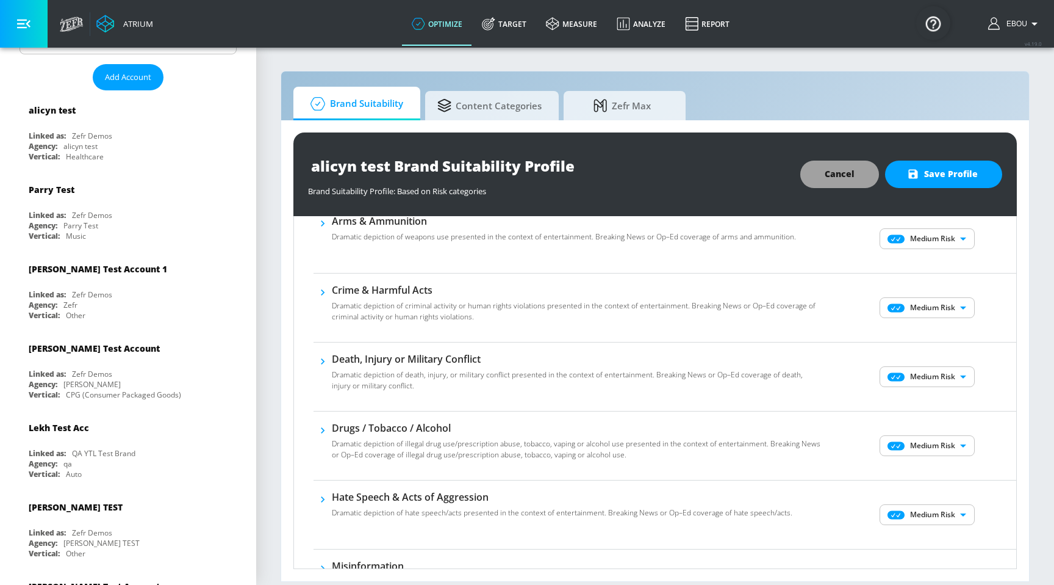
click at [816, 173] on button "Cancel" at bounding box center [840, 173] width 79 height 27
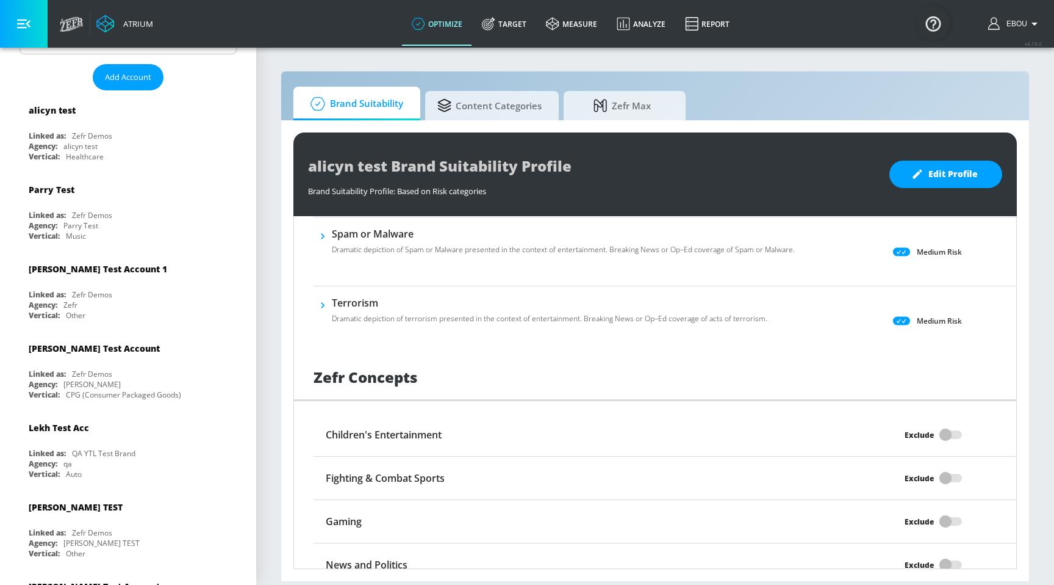
scroll to position [823, 0]
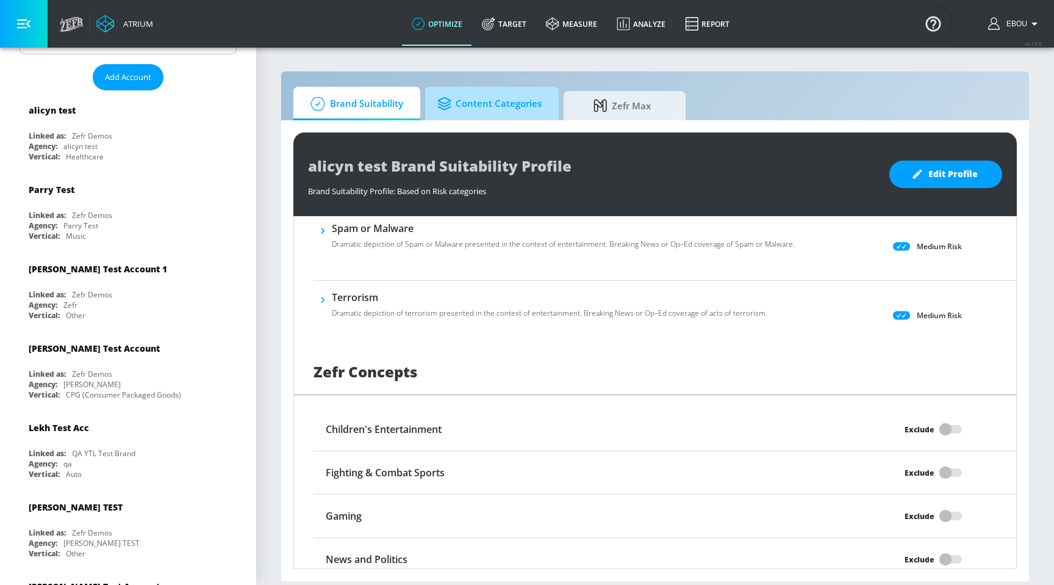
click at [492, 109] on span "Content Categories" at bounding box center [490, 103] width 104 height 29
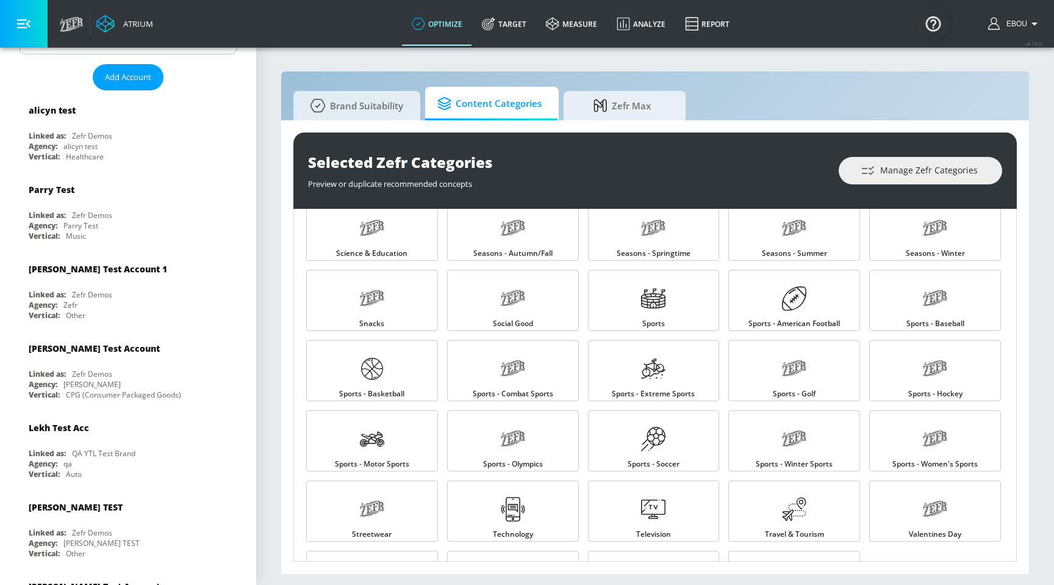
scroll to position [1148, 0]
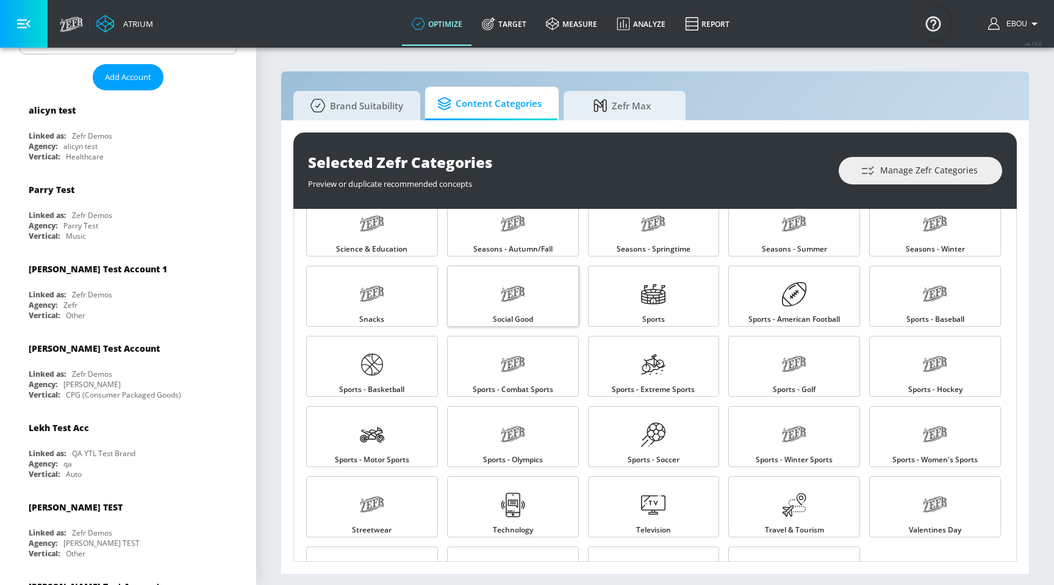
click at [531, 309] on link "Social Good" at bounding box center [513, 295] width 132 height 61
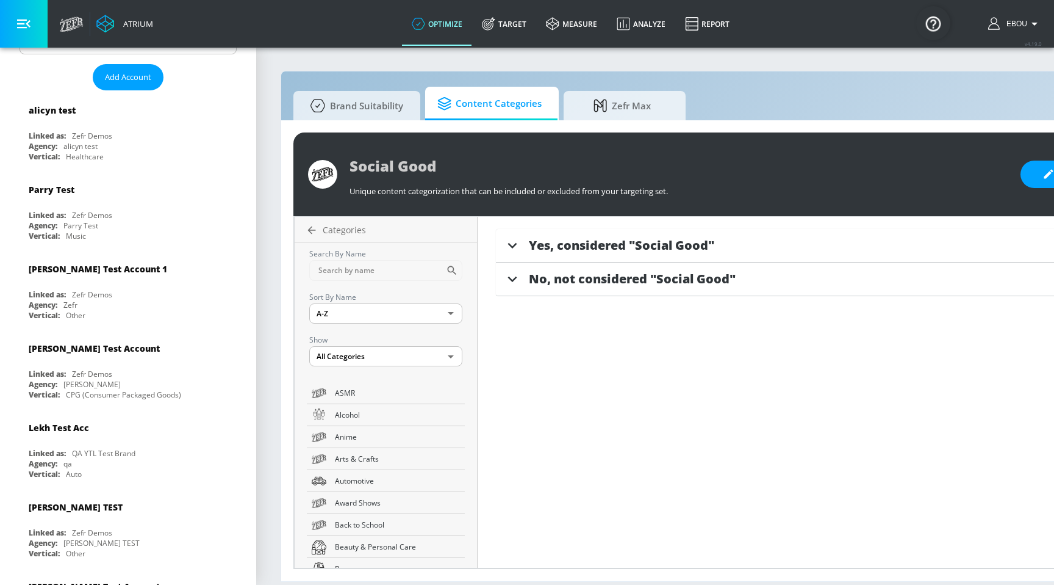
click at [594, 251] on span "Yes, considered "Social Good"" at bounding box center [622, 245] width 186 height 16
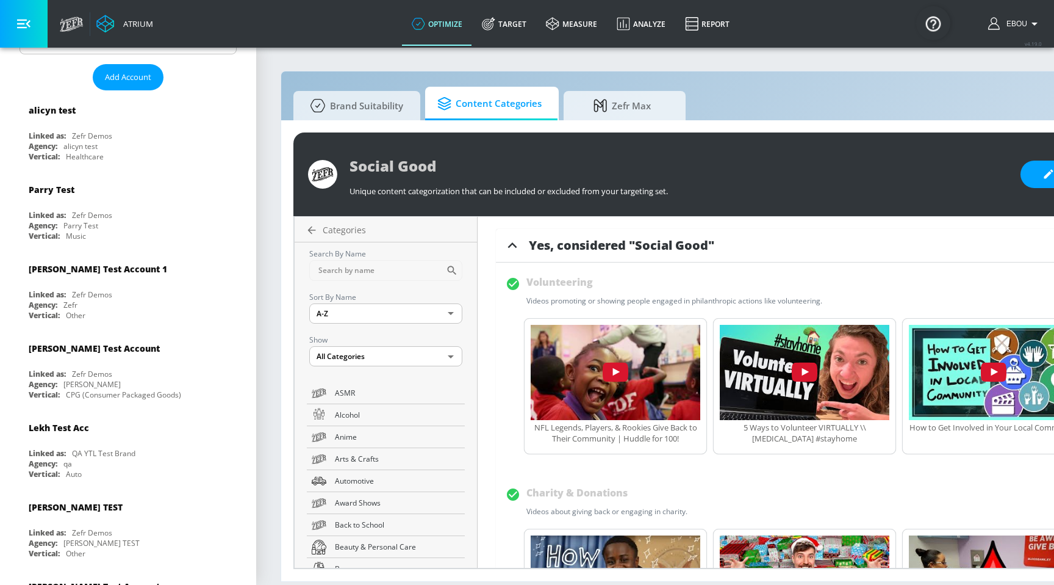
click at [537, 246] on span "Yes, considered "Social Good"" at bounding box center [622, 245] width 186 height 16
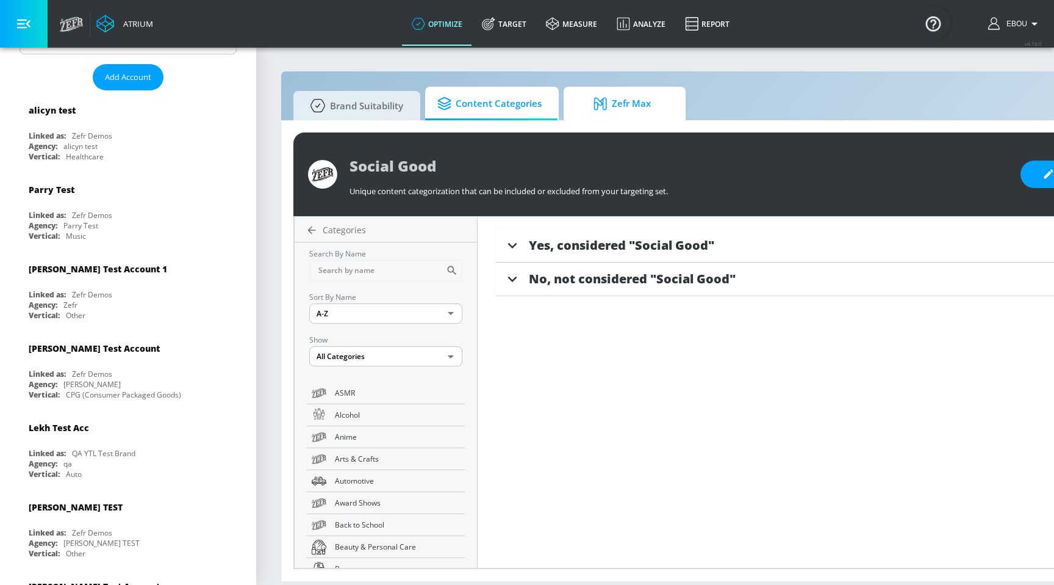
click at [621, 115] on span "Zefr Max" at bounding box center [622, 103] width 93 height 29
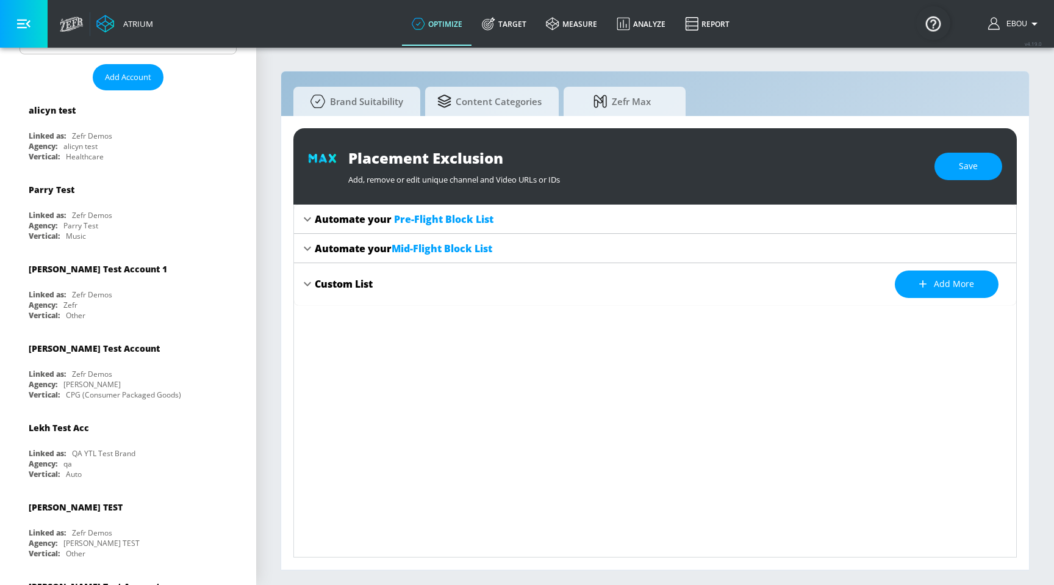
click at [427, 229] on div "Automate your Pre-Flight Block List" at bounding box center [655, 218] width 723 height 29
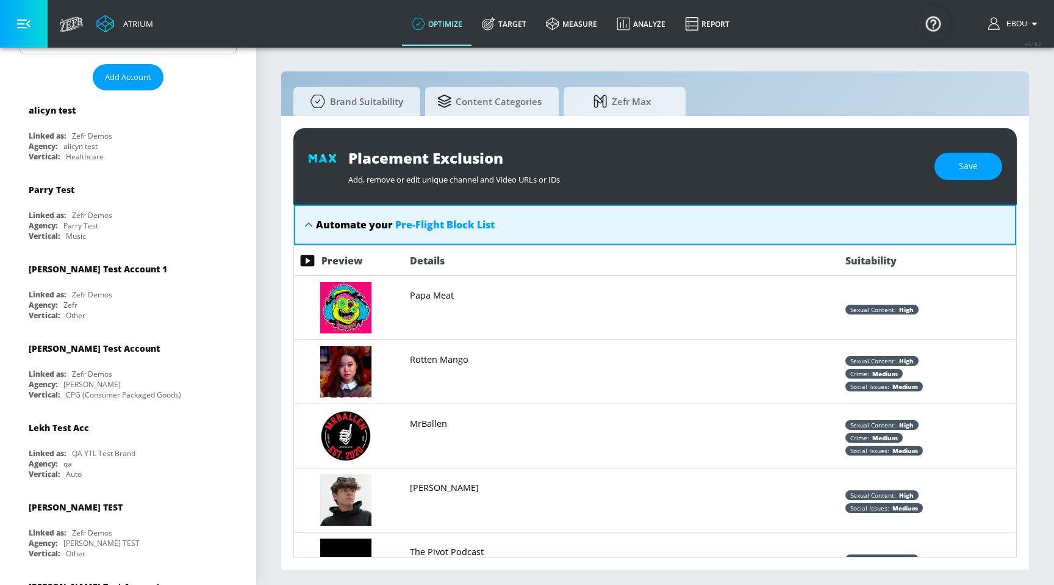
click at [441, 222] on span "Pre-Flight Block List" at bounding box center [444, 224] width 99 height 13
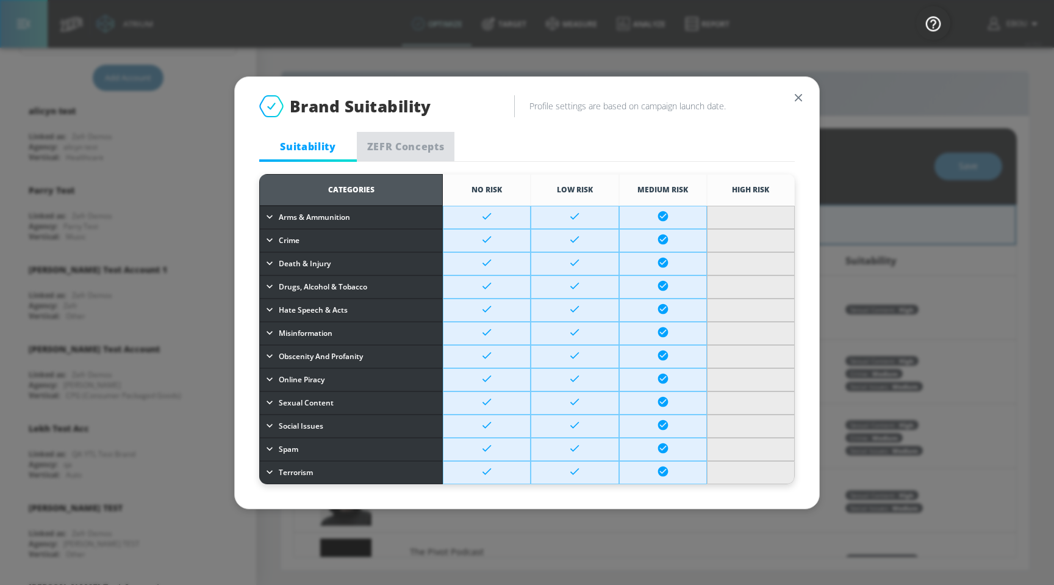
click at [432, 137] on button "ZEFR Concepts" at bounding box center [406, 146] width 98 height 29
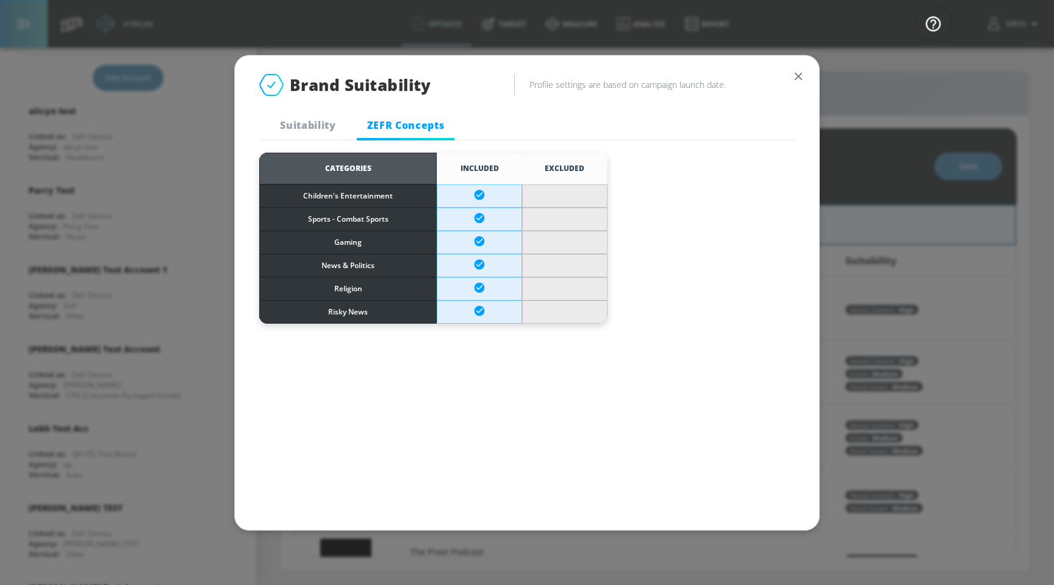
click at [289, 120] on span "Suitability" at bounding box center [308, 124] width 83 height 13
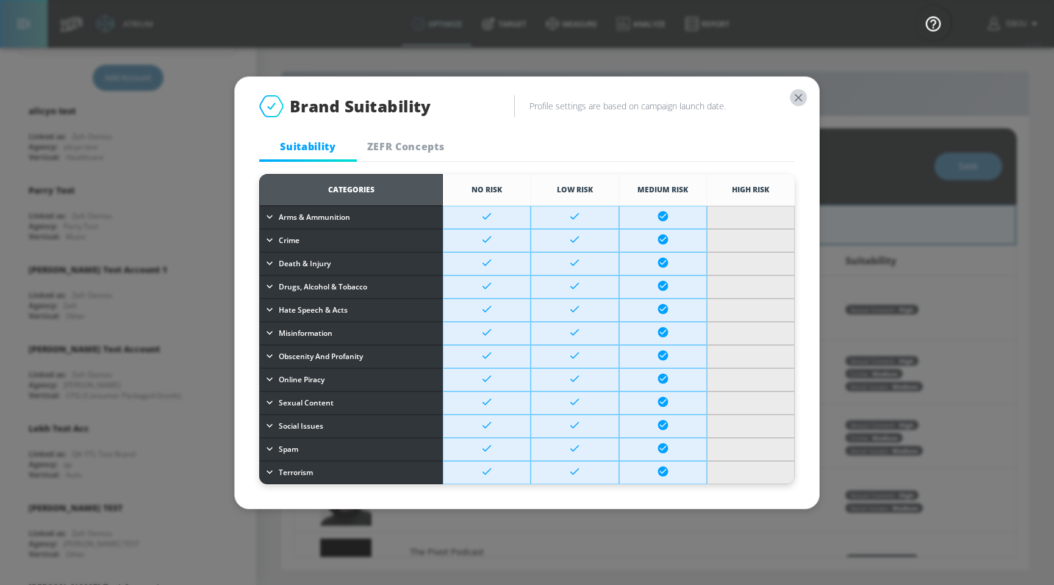
click at [805, 95] on icon "button" at bounding box center [798, 97] width 13 height 13
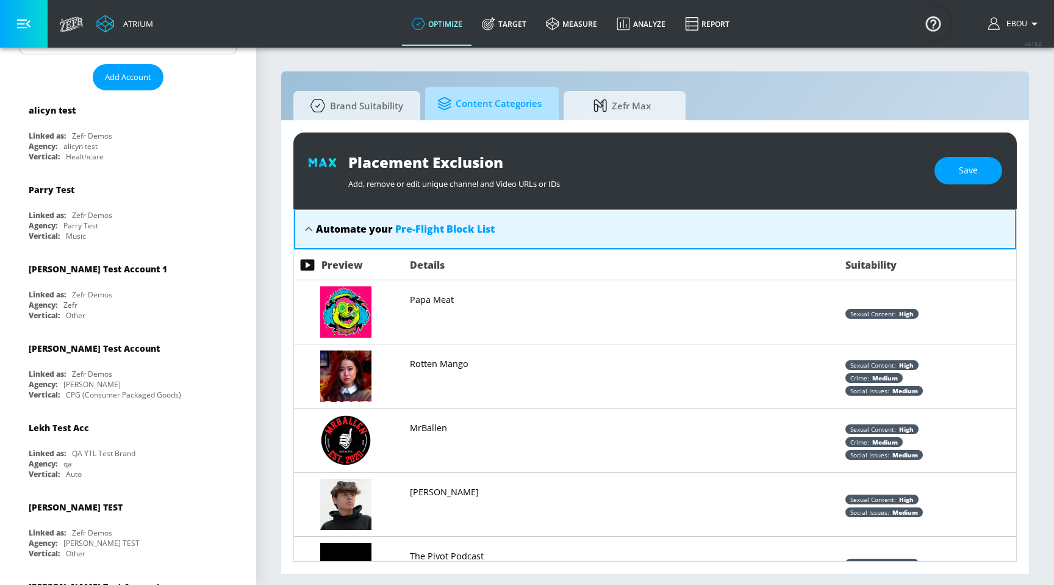
click at [491, 94] on span "Content Categories" at bounding box center [490, 103] width 104 height 29
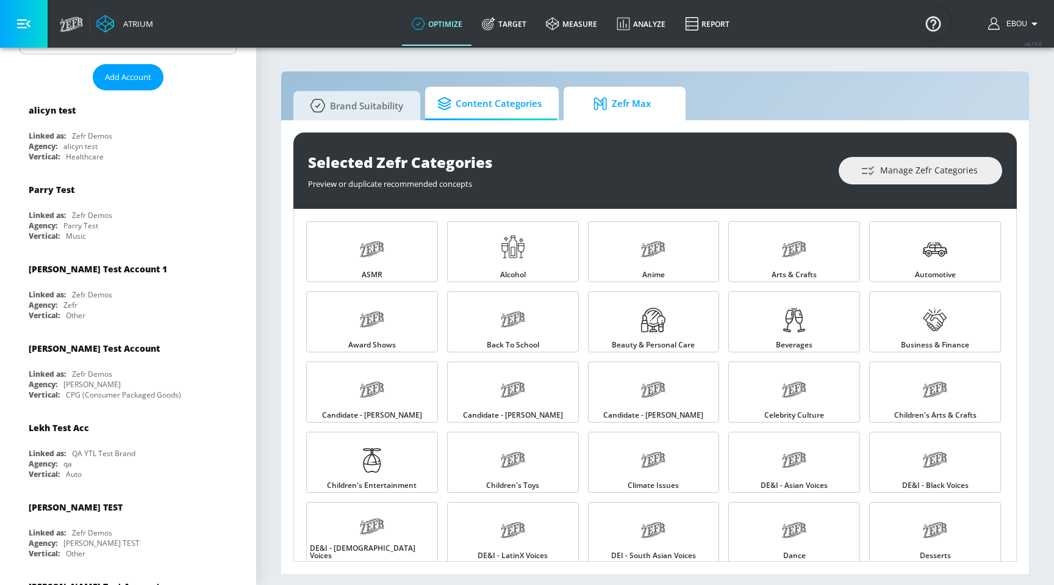
click at [628, 104] on span "Zefr Max" at bounding box center [622, 103] width 93 height 29
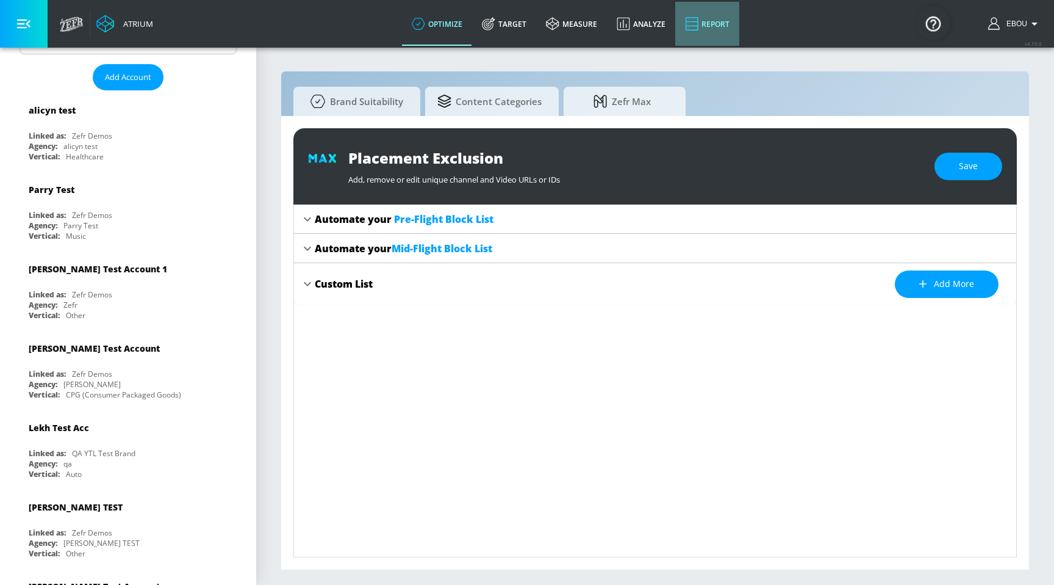
click at [701, 33] on link "Report" at bounding box center [708, 24] width 64 height 44
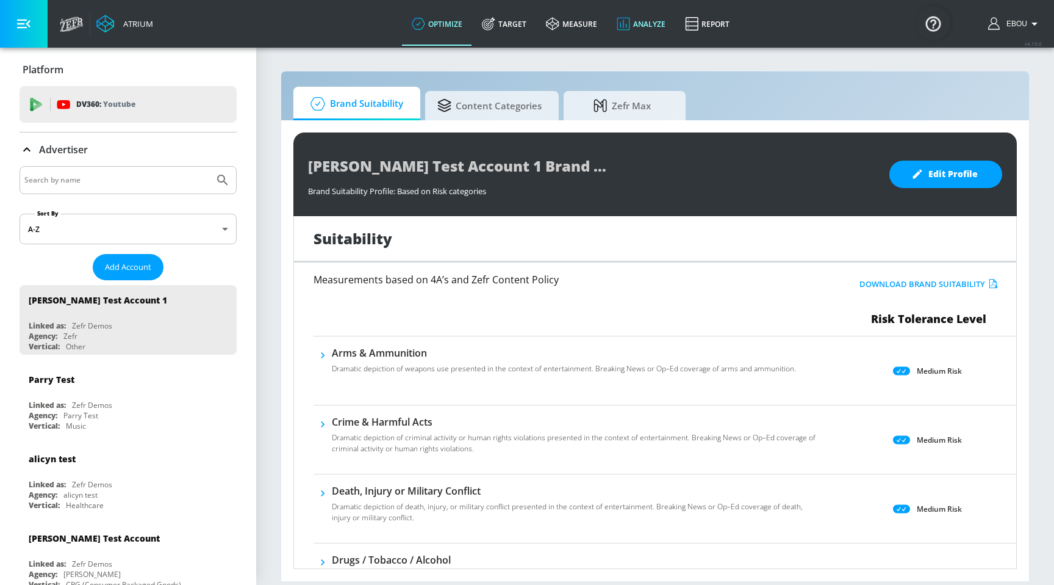
click at [632, 26] on link "Analyze" at bounding box center [641, 24] width 68 height 44
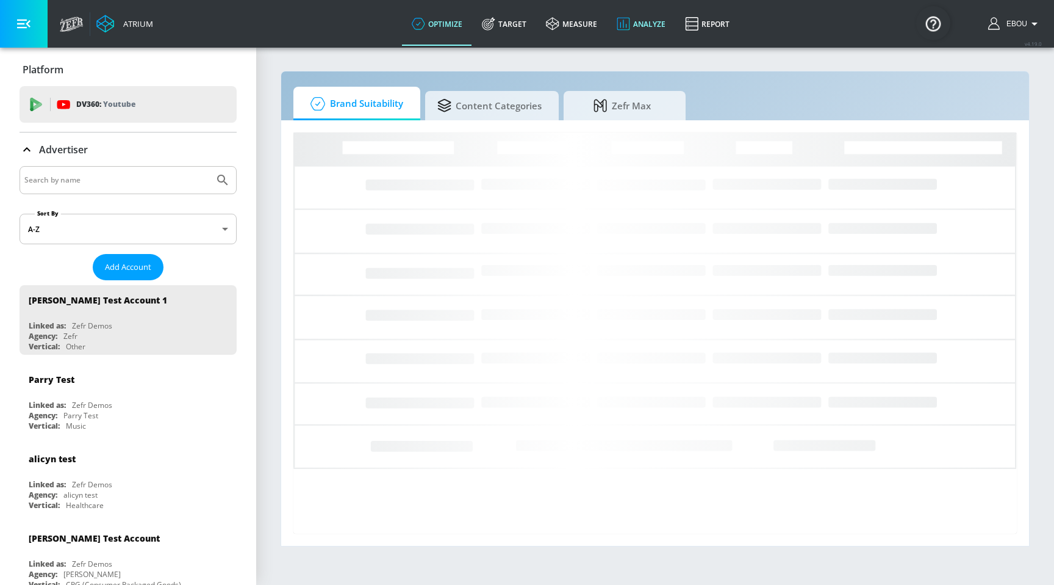
click at [649, 29] on link "Analyze" at bounding box center [641, 24] width 68 height 44
